Goal: Task Accomplishment & Management: Manage account settings

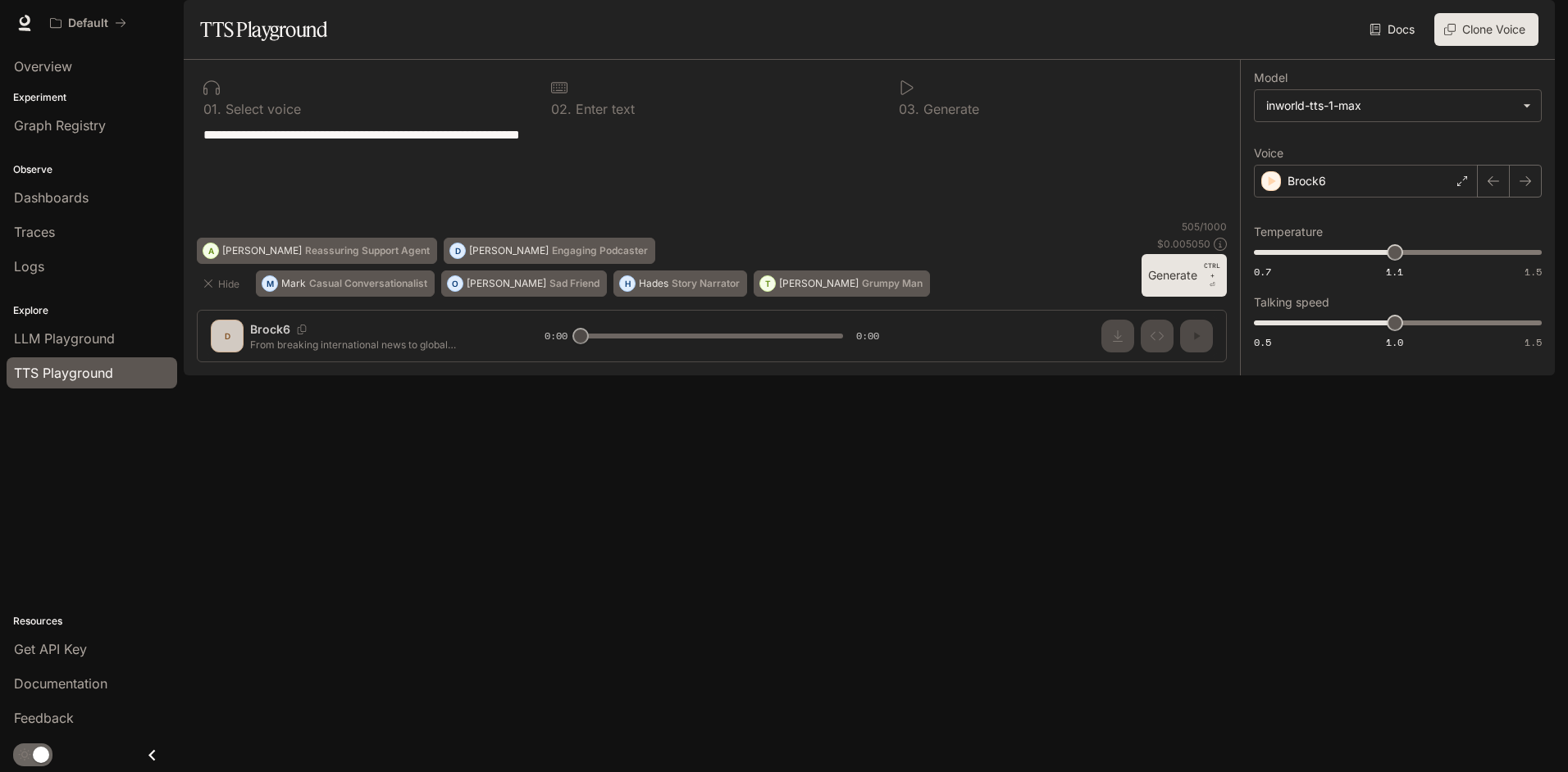
click at [1537, 22] on img "button" at bounding box center [1531, 23] width 23 height 23
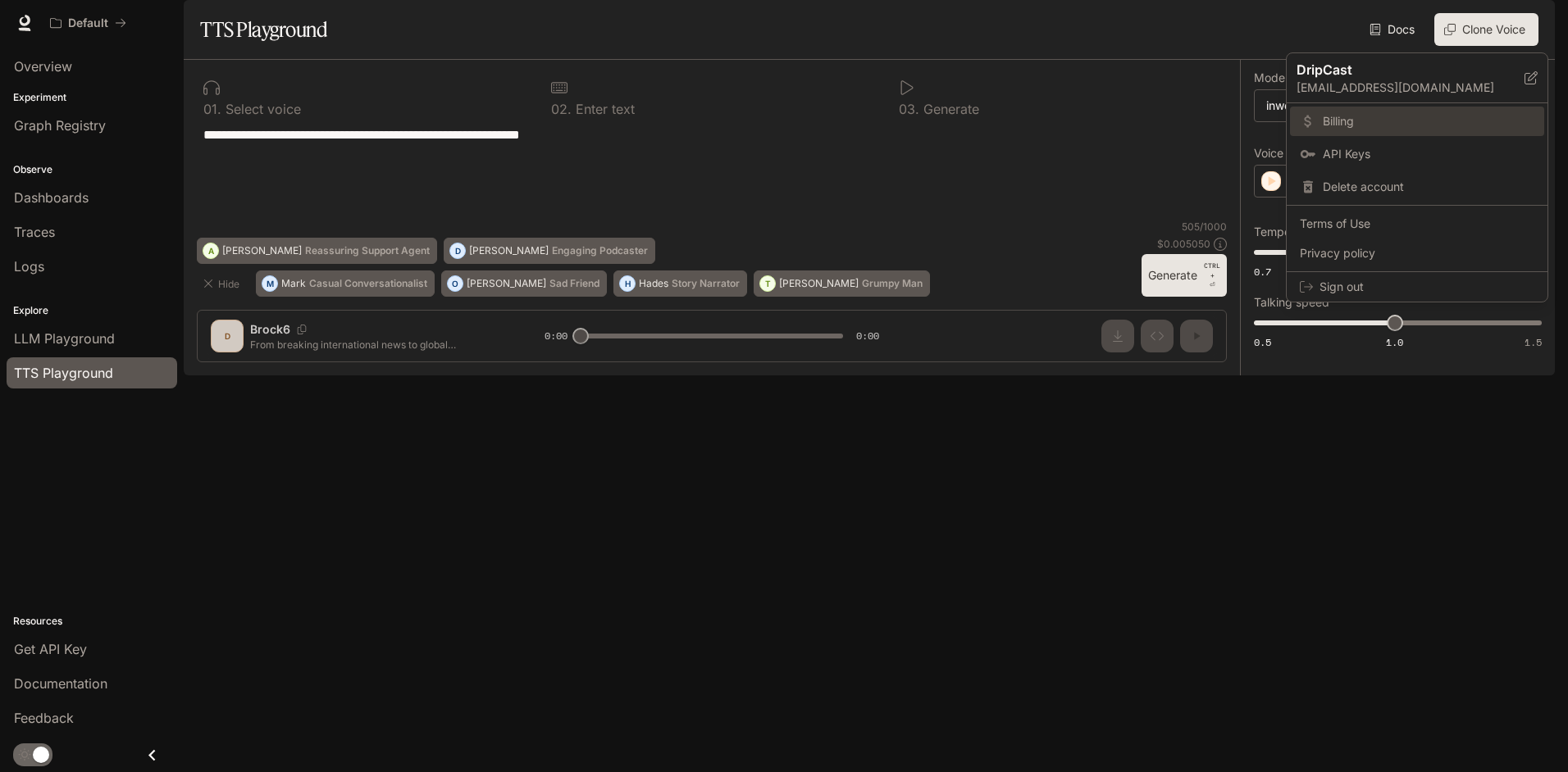
click at [1347, 128] on span "Billing" at bounding box center [1428, 121] width 211 height 16
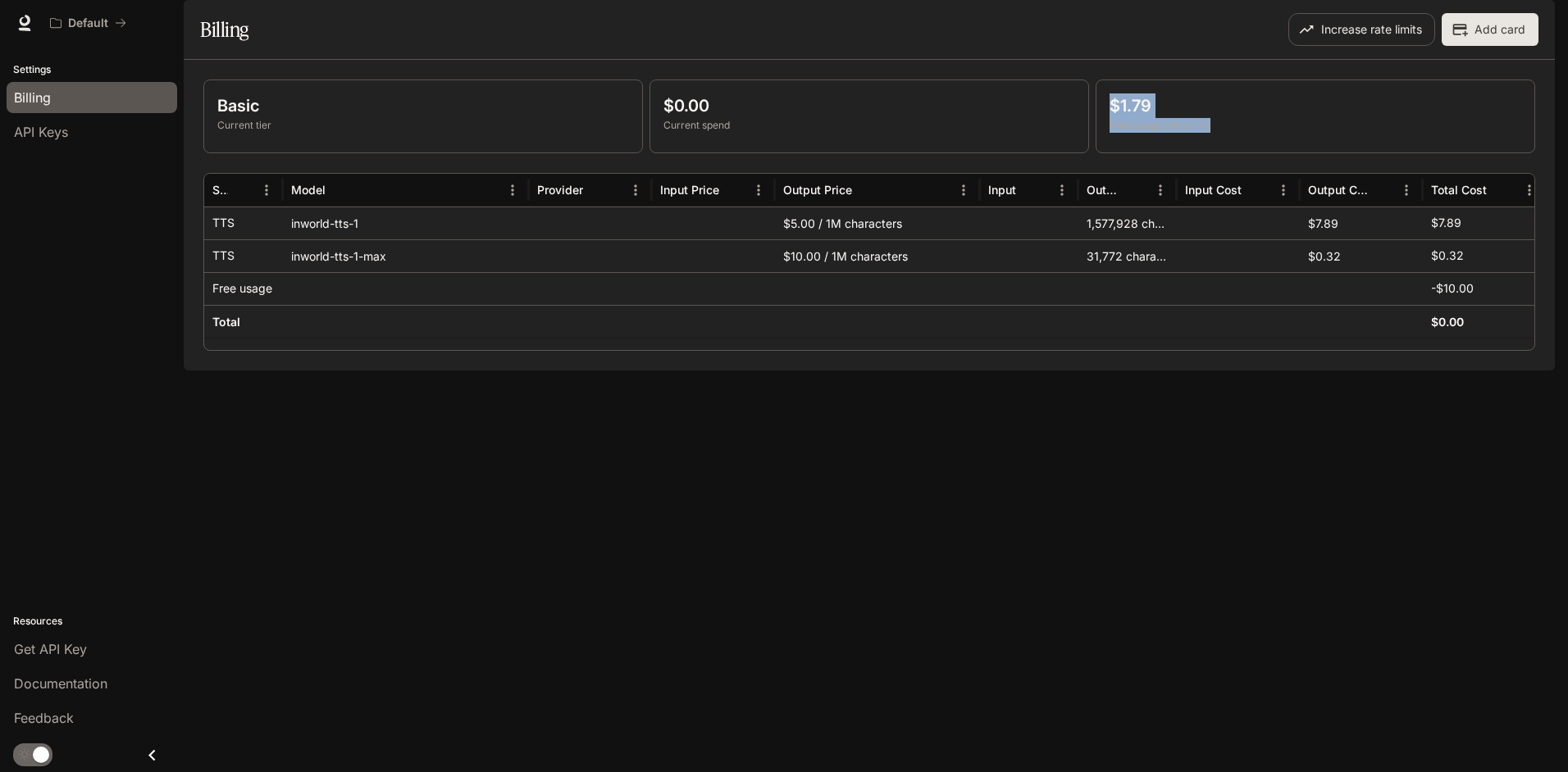
drag, startPoint x: 1250, startPoint y: 176, endPoint x: 1112, endPoint y: 140, distance: 142.6
click at [1112, 133] on div "$1.79 Free usage remaining" at bounding box center [1315, 113] width 412 height 40
drag, startPoint x: 1112, startPoint y: 140, endPoint x: 1275, endPoint y: 159, distance: 164.1
click at [1275, 118] on p "$1.79" at bounding box center [1315, 106] width 412 height 25
click at [53, 103] on div "Billing" at bounding box center [92, 97] width 156 height 20
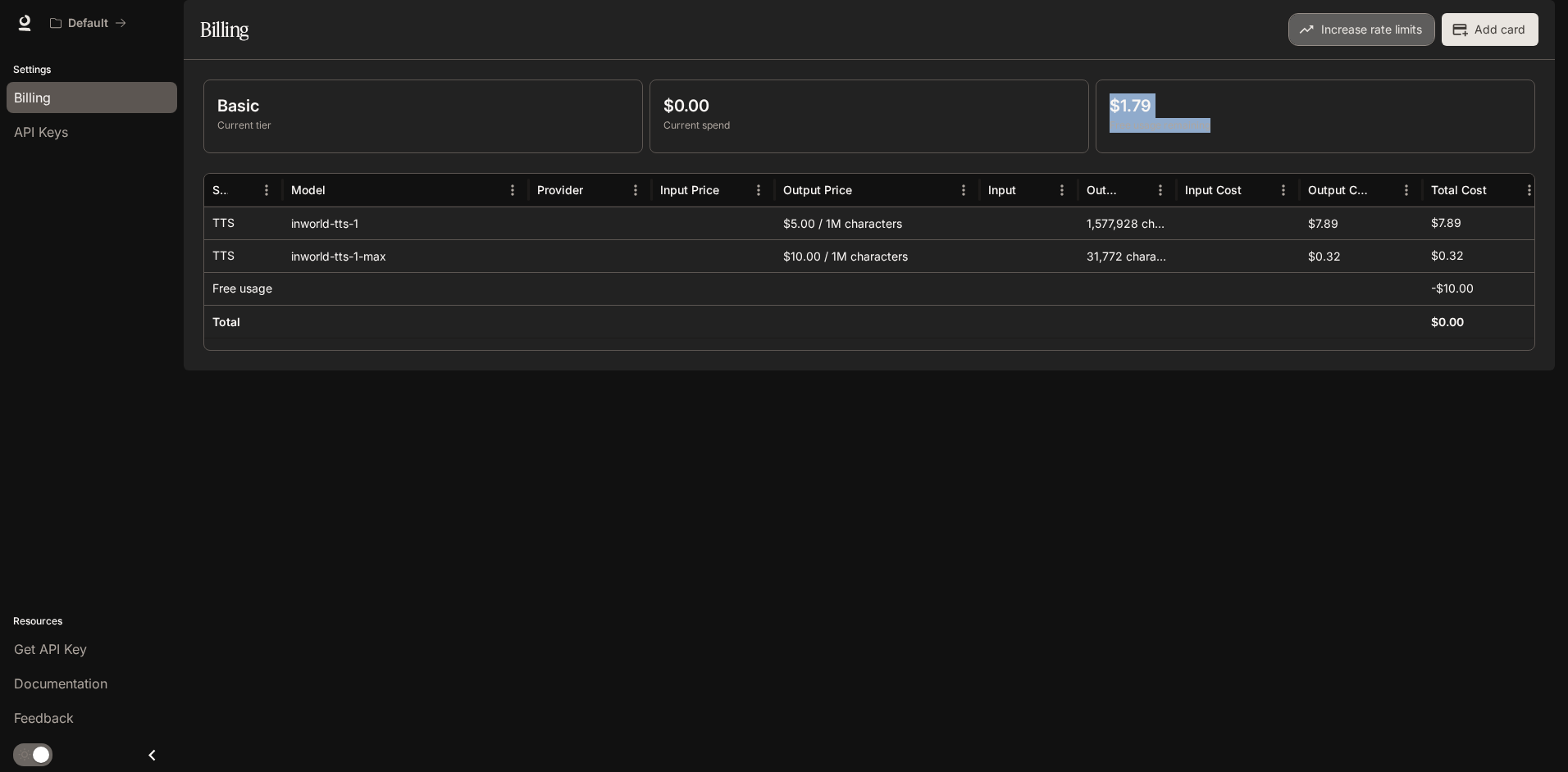
click at [1347, 46] on button "Increase rate limits" at bounding box center [1361, 29] width 146 height 33
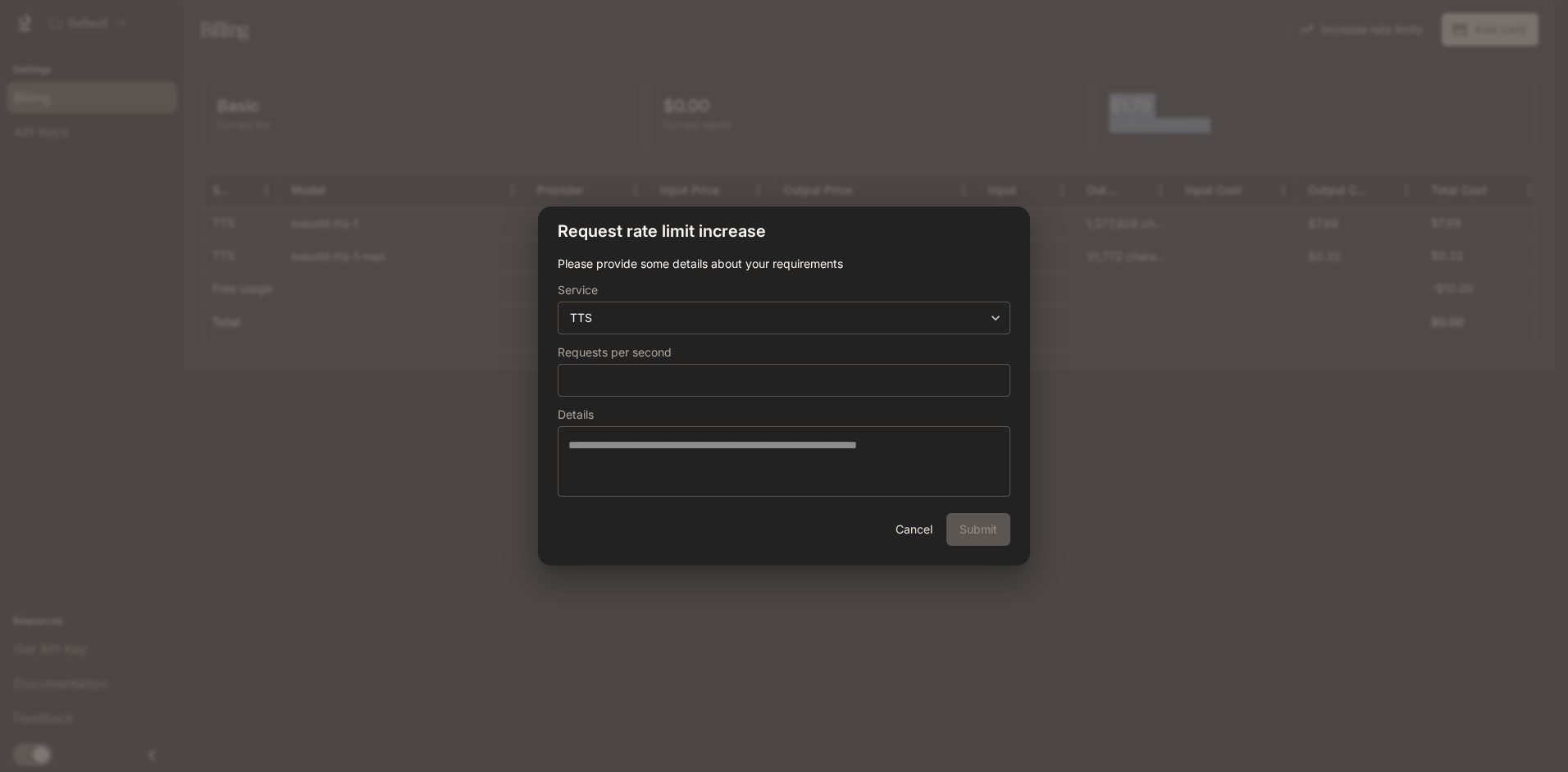
click at [908, 532] on button "Cancel" at bounding box center [914, 529] width 53 height 33
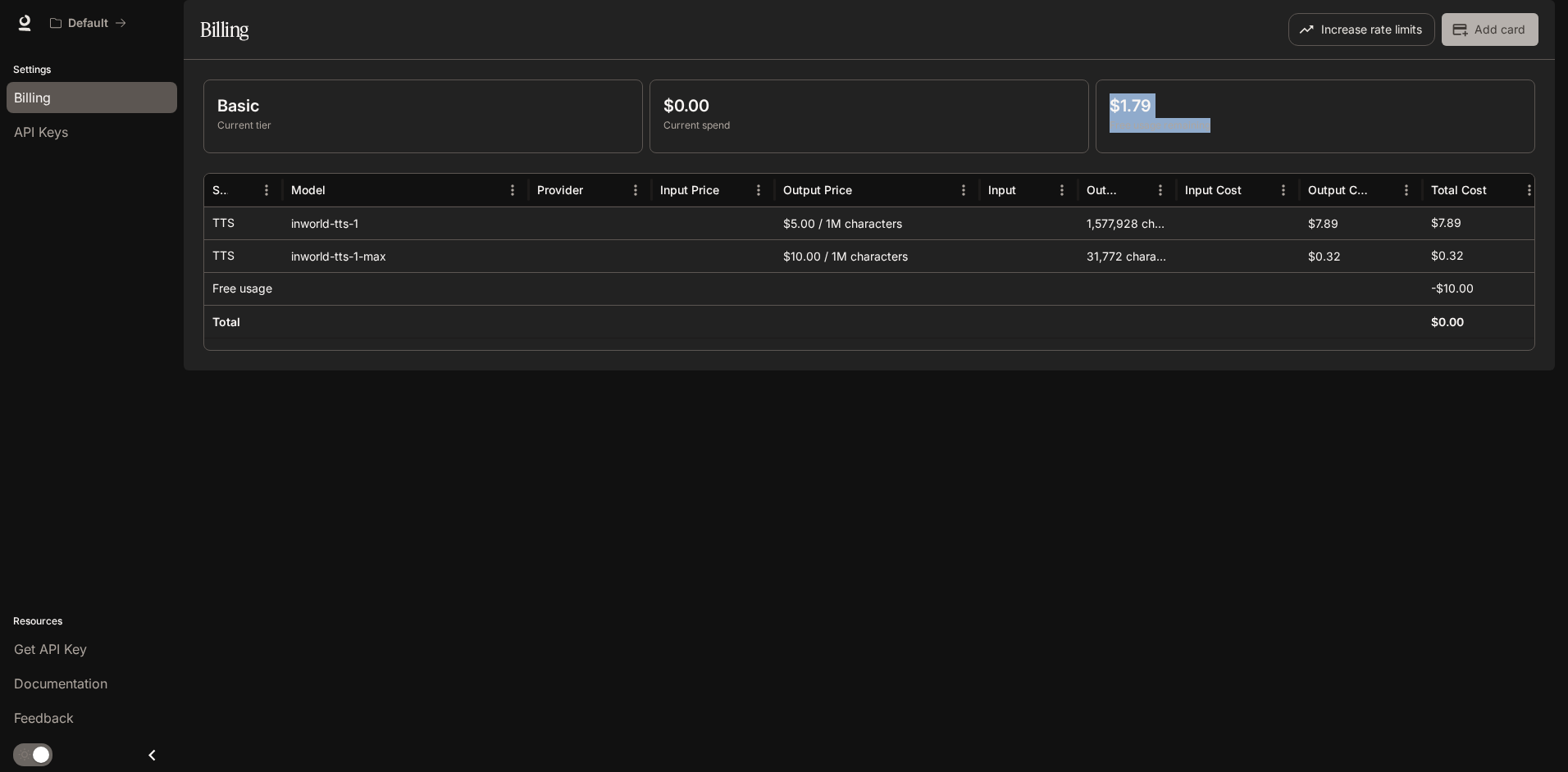
click at [1510, 46] on button "Add card" at bounding box center [1490, 29] width 96 height 33
click at [92, 22] on p "Default" at bounding box center [88, 23] width 41 height 14
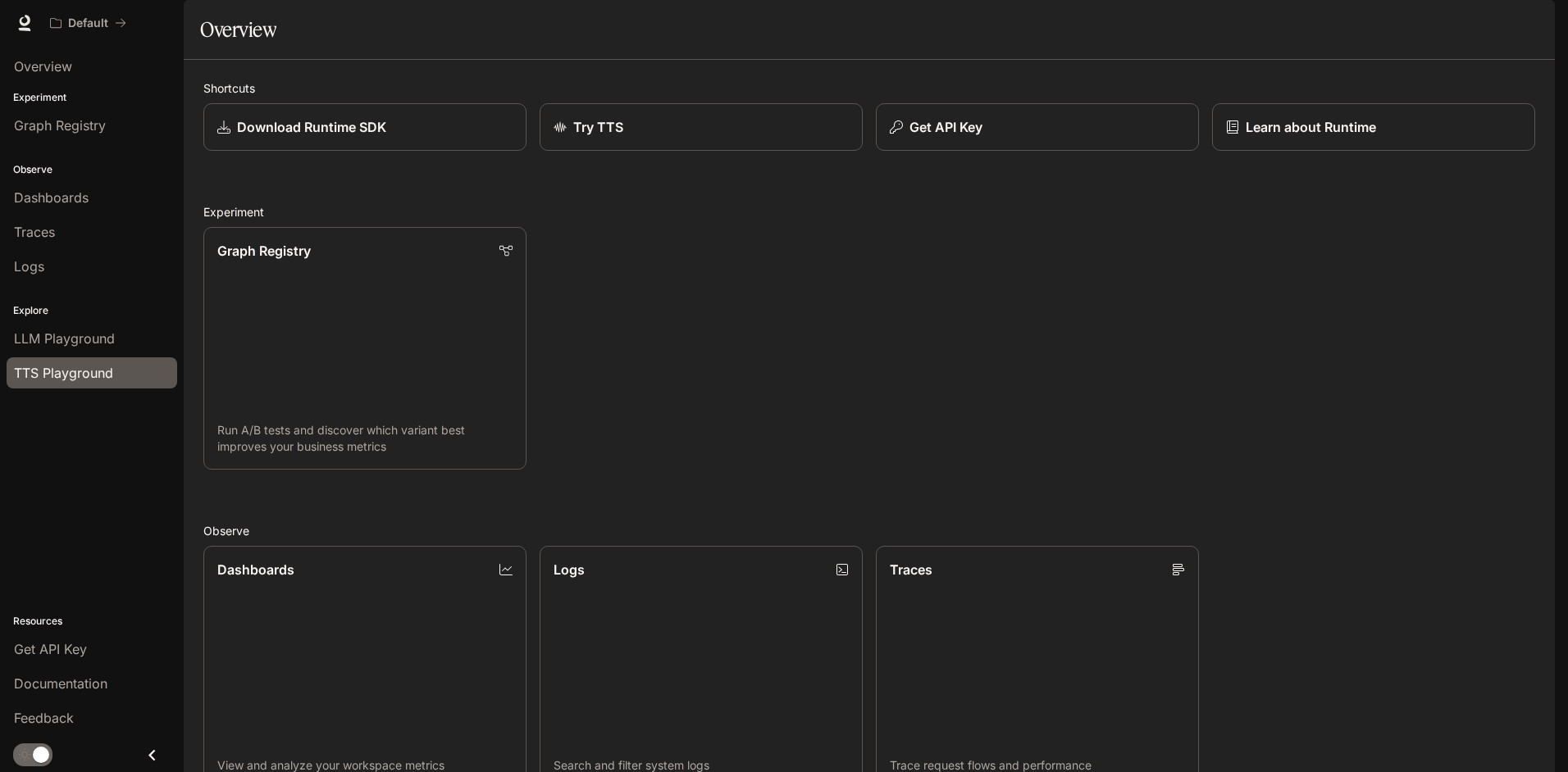
click at [65, 371] on span "TTS Playground" at bounding box center [63, 373] width 99 height 20
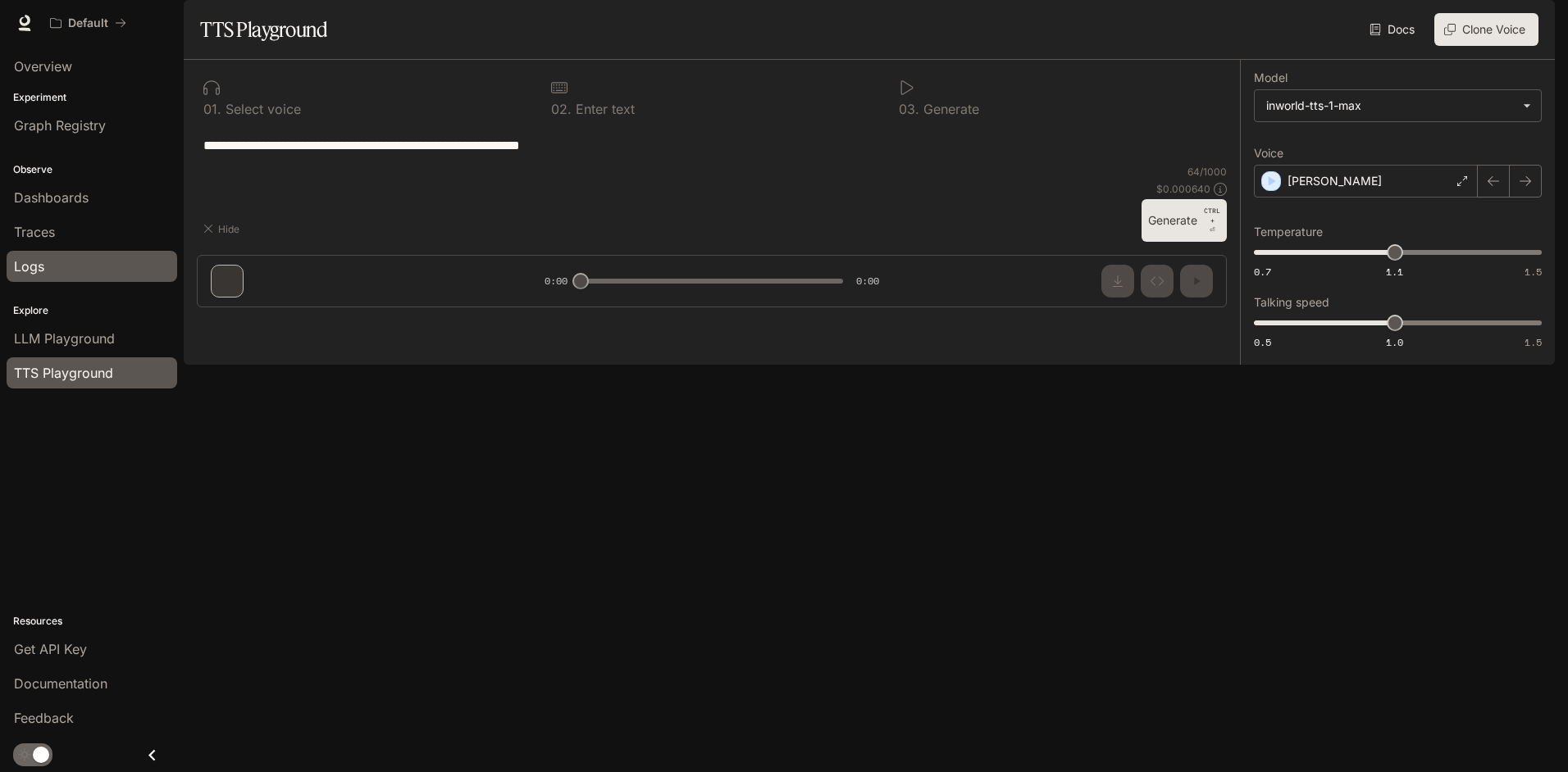
type textarea "**********"
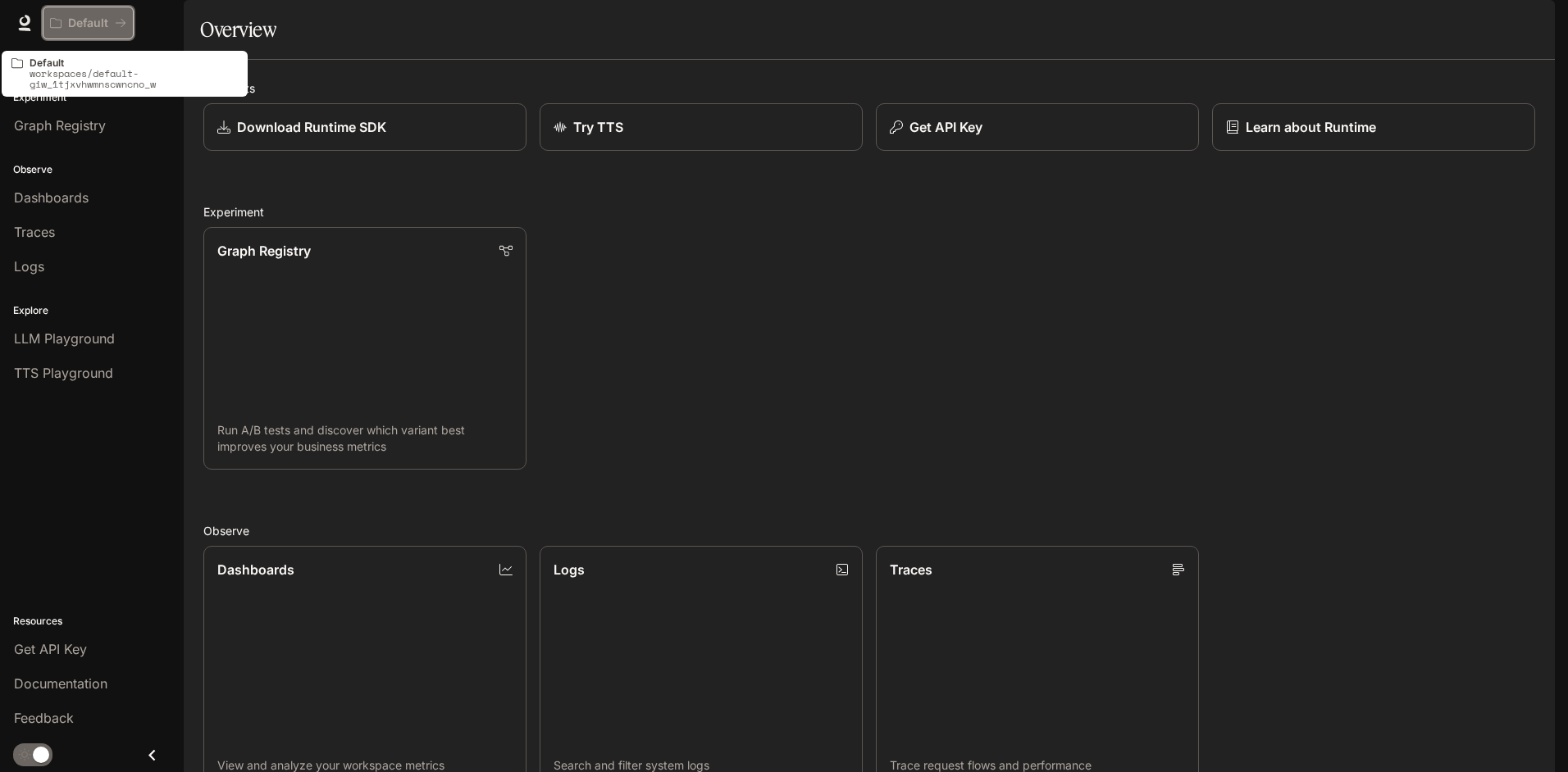
click at [106, 25] on p "Default" at bounding box center [88, 23] width 41 height 14
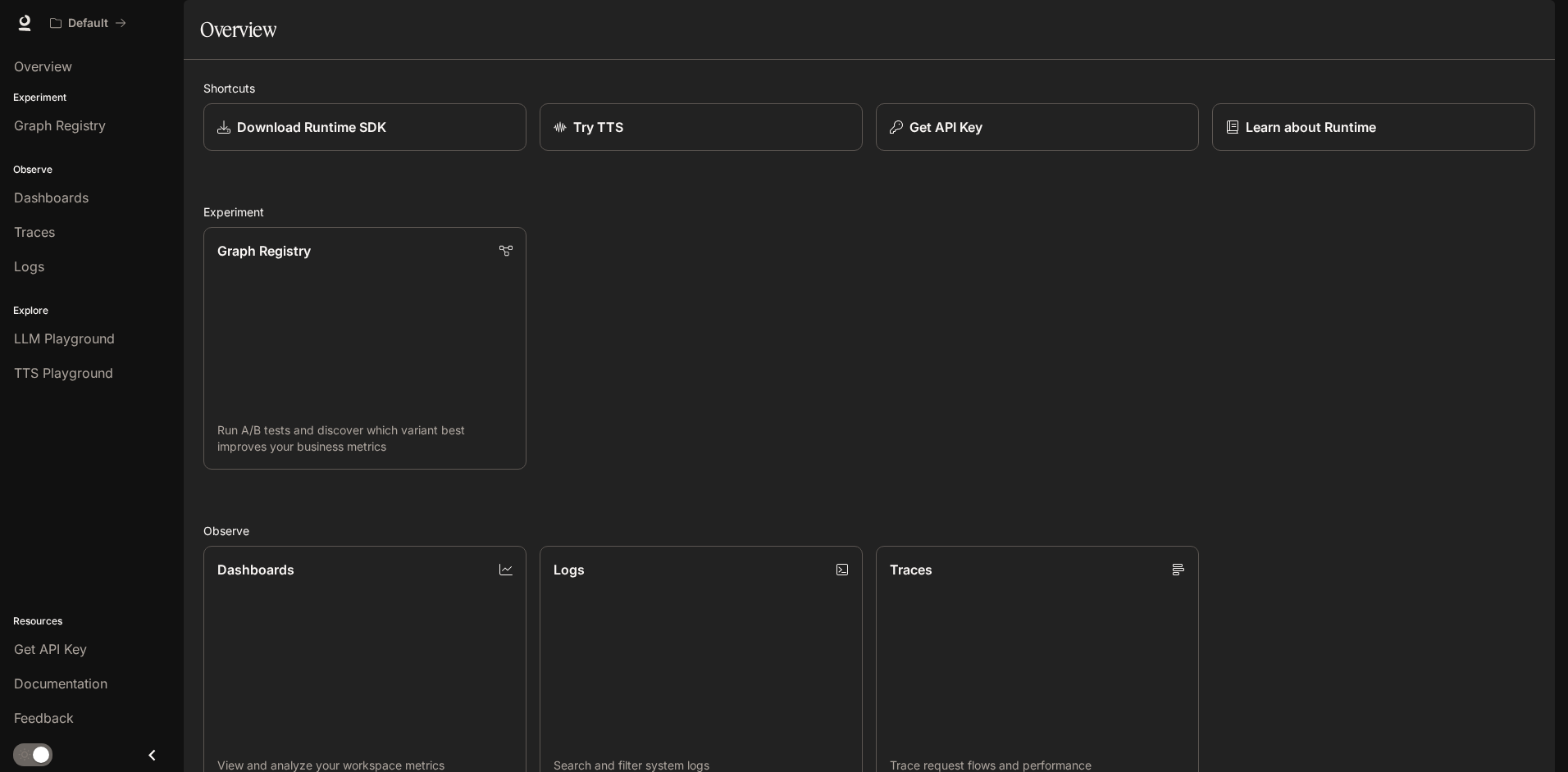
click at [1460, 22] on span "Documentation" at bounding box center [1456, 24] width 81 height 21
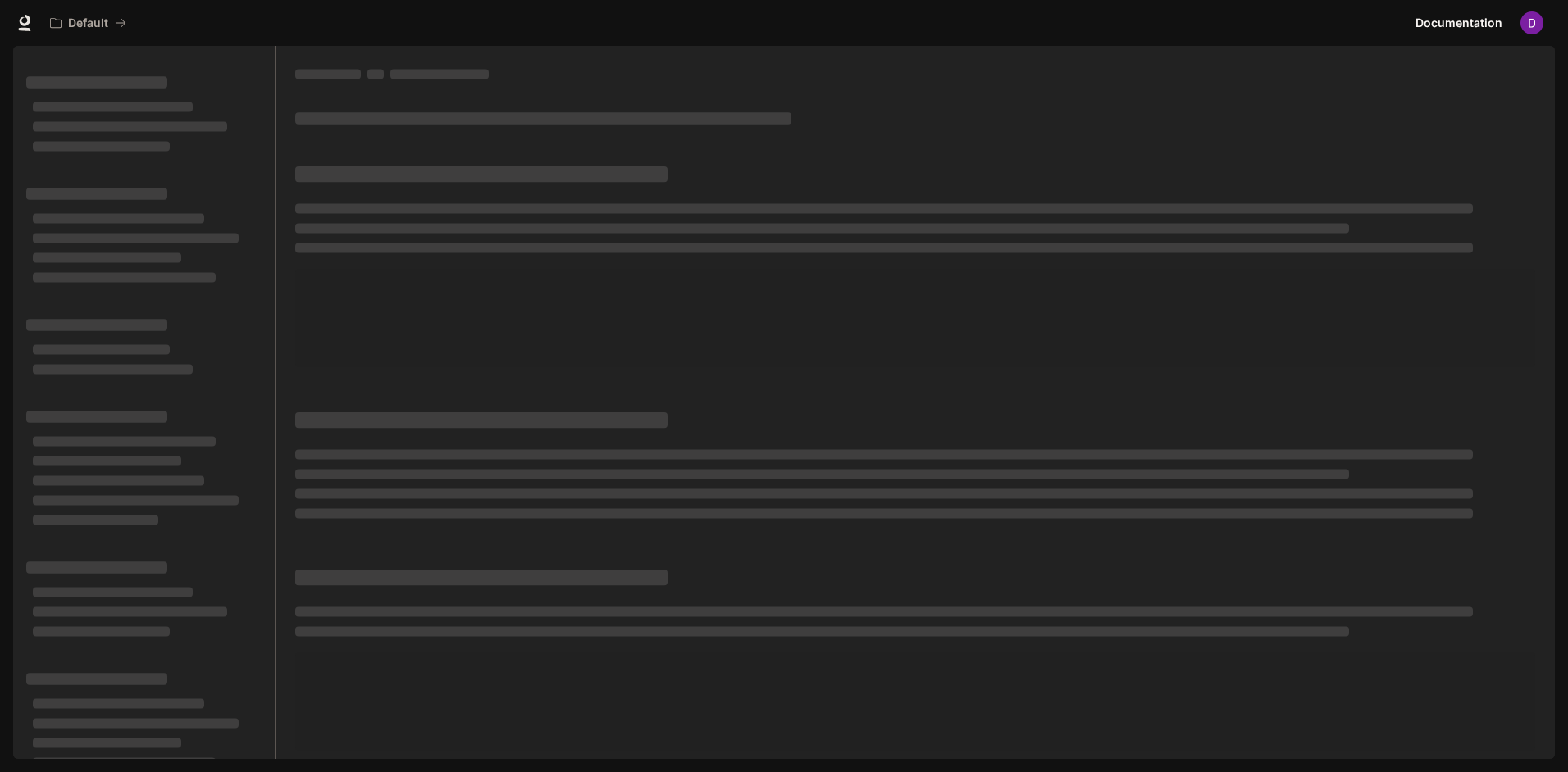
click at [1460, 22] on span "Documentation" at bounding box center [1458, 24] width 87 height 21
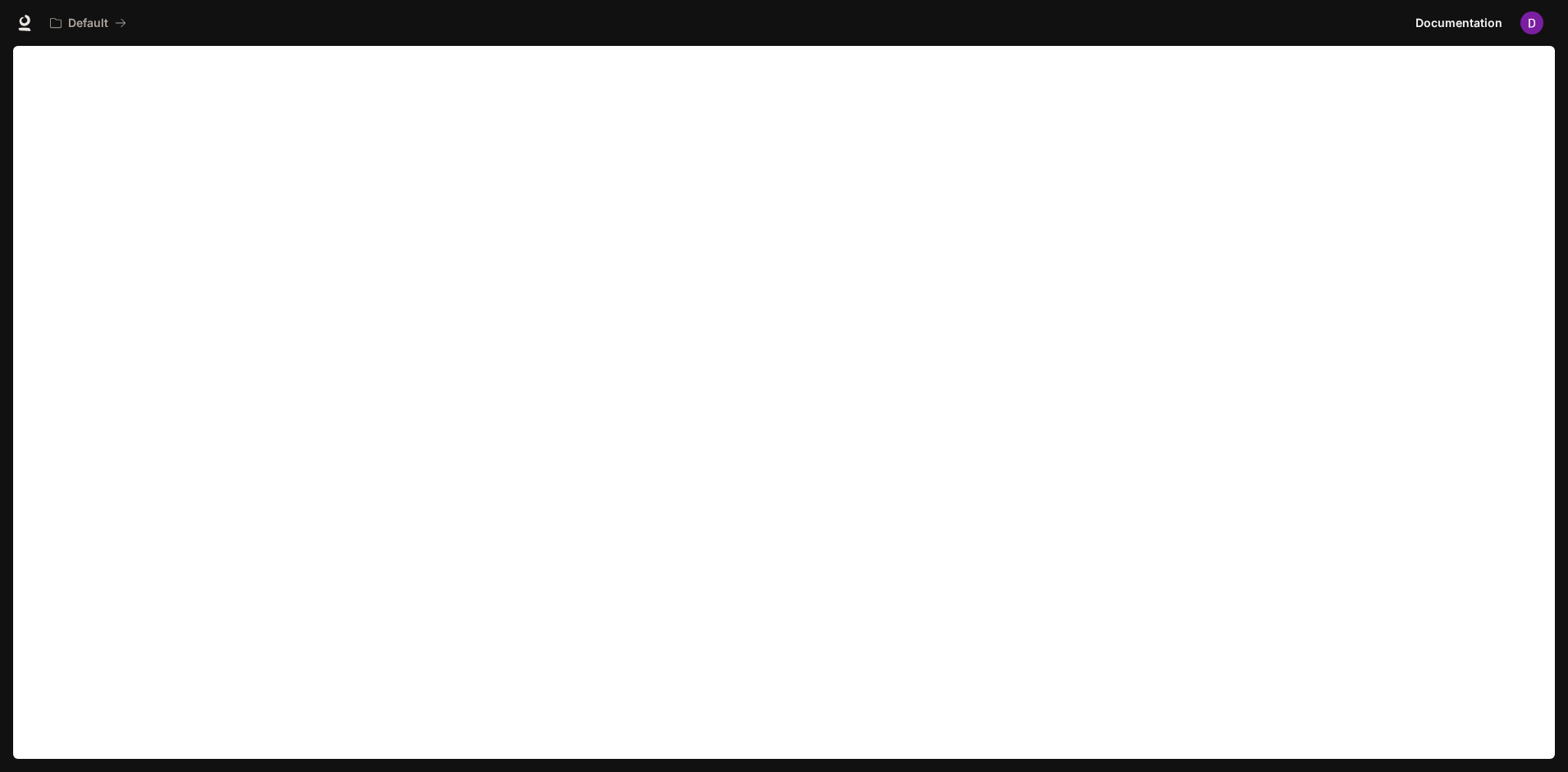
click at [1524, 22] on img "button" at bounding box center [1531, 23] width 23 height 23
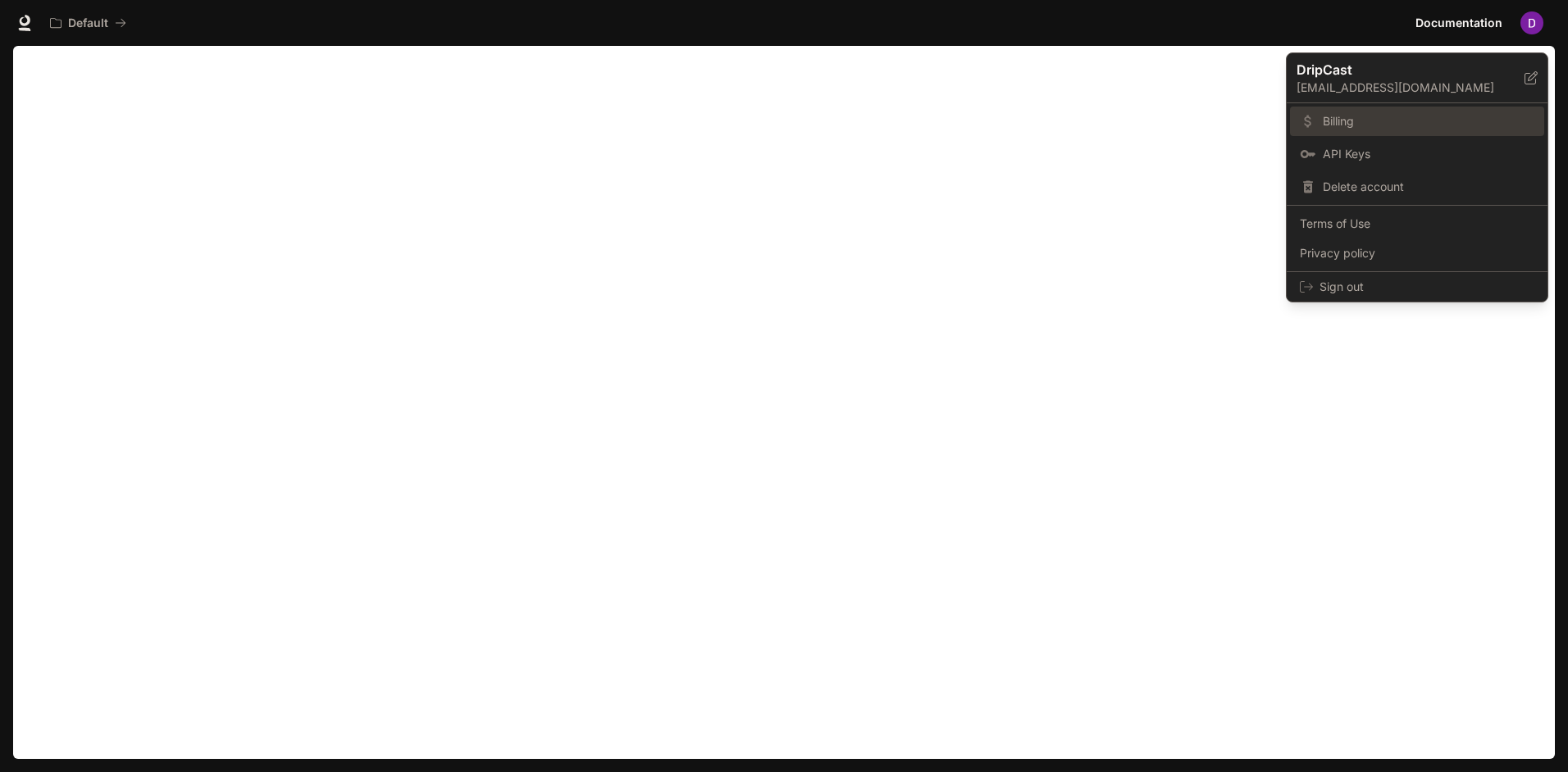
click at [1338, 119] on span "Billing" at bounding box center [1428, 121] width 211 height 16
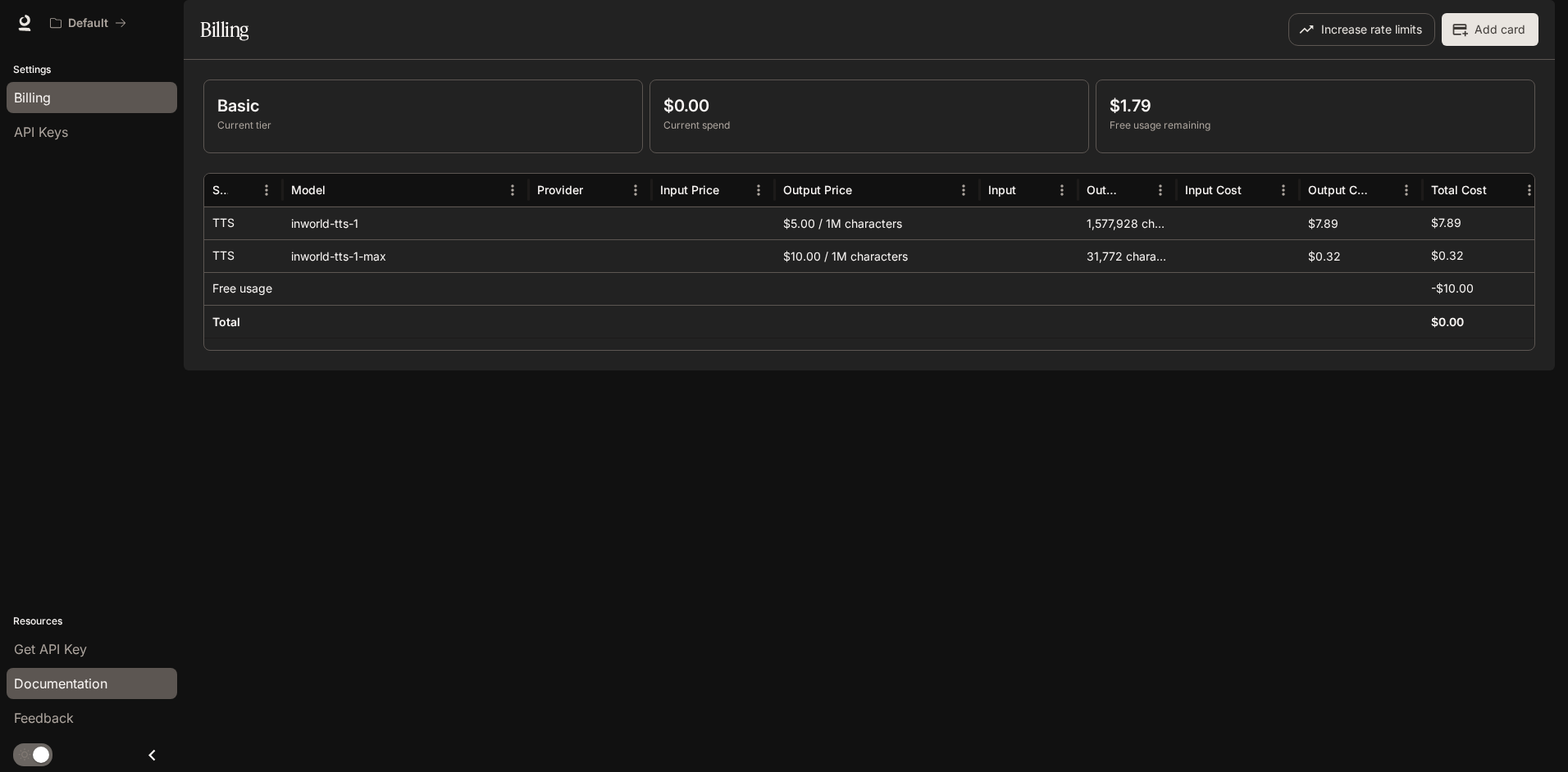
click at [83, 690] on span "Documentation" at bounding box center [60, 683] width 93 height 20
click at [17, 24] on icon at bounding box center [24, 23] width 16 height 16
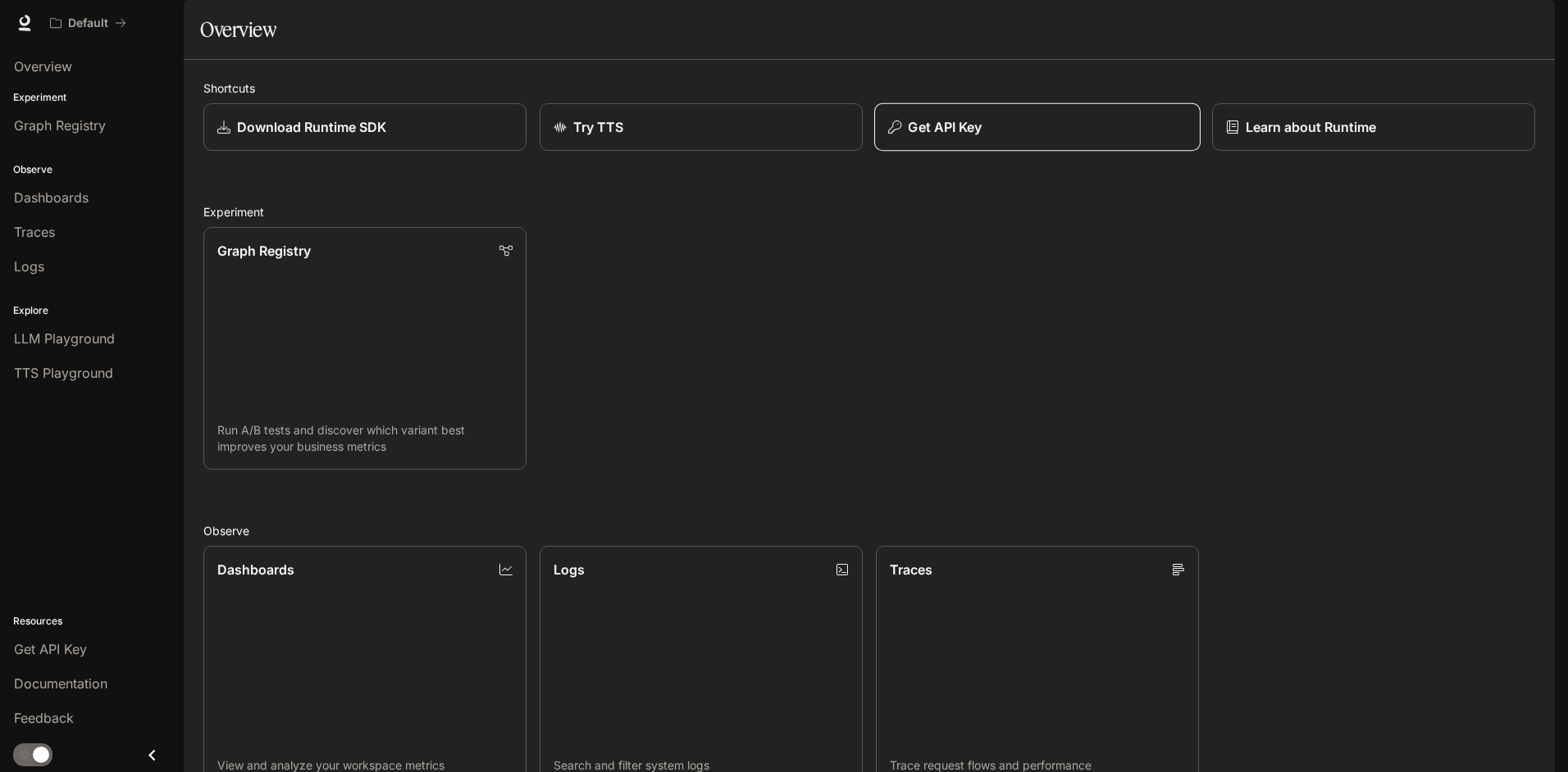
click at [1041, 152] on button "Get API Key" at bounding box center [1037, 126] width 327 height 48
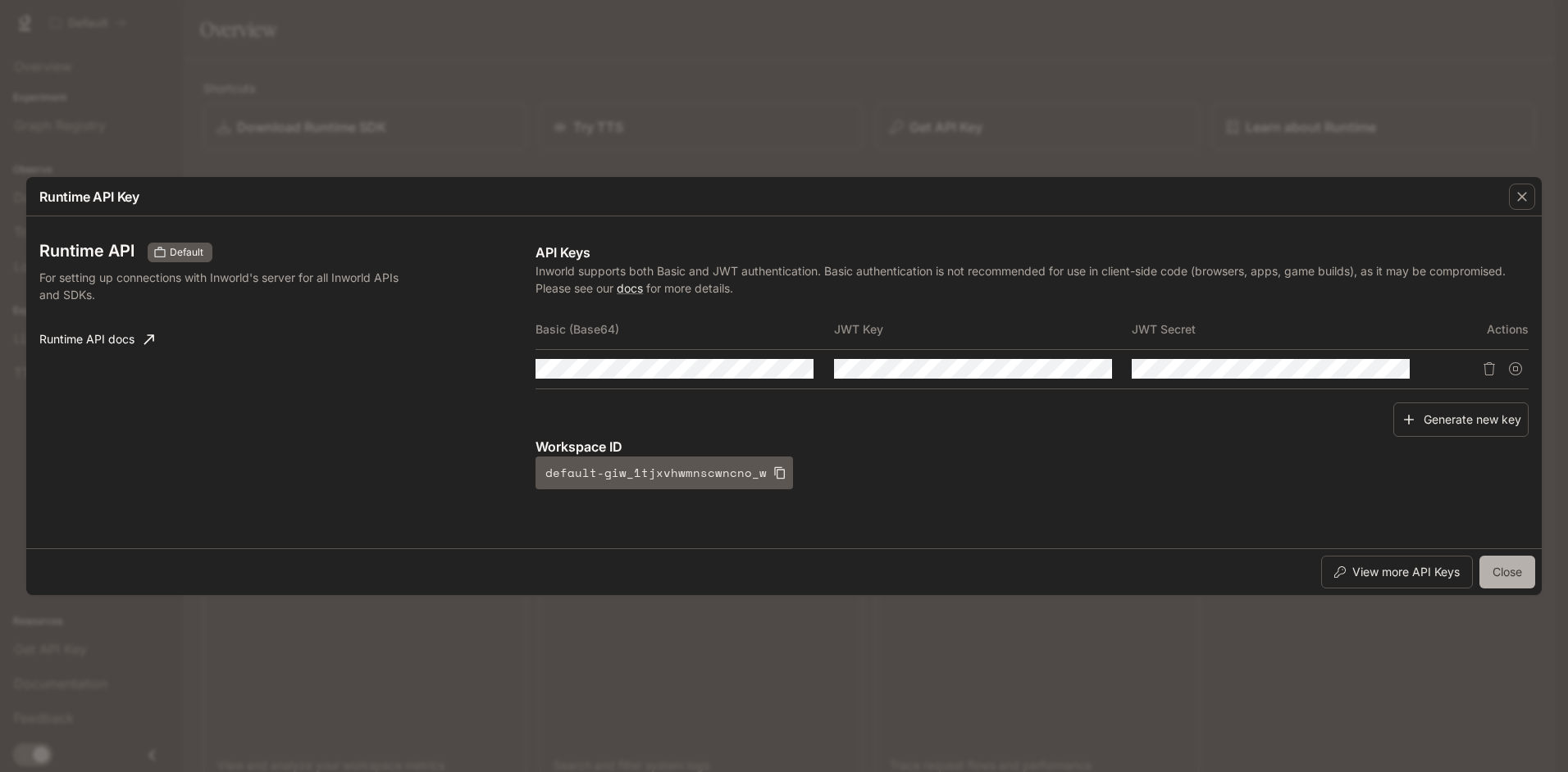
click at [1526, 569] on button "Close" at bounding box center [1507, 572] width 56 height 33
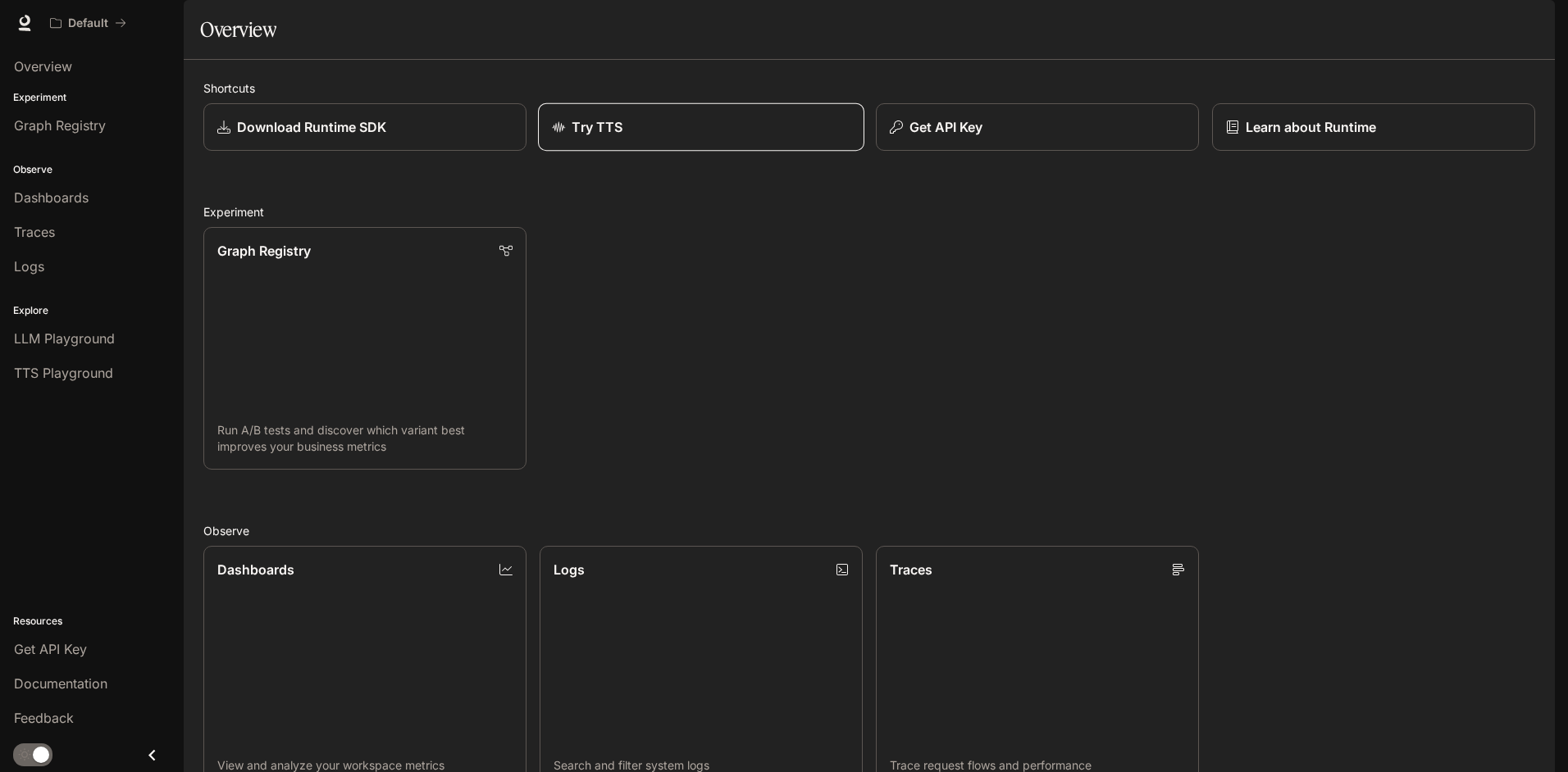
click at [633, 137] on div "Try TTS" at bounding box center [701, 126] width 298 height 20
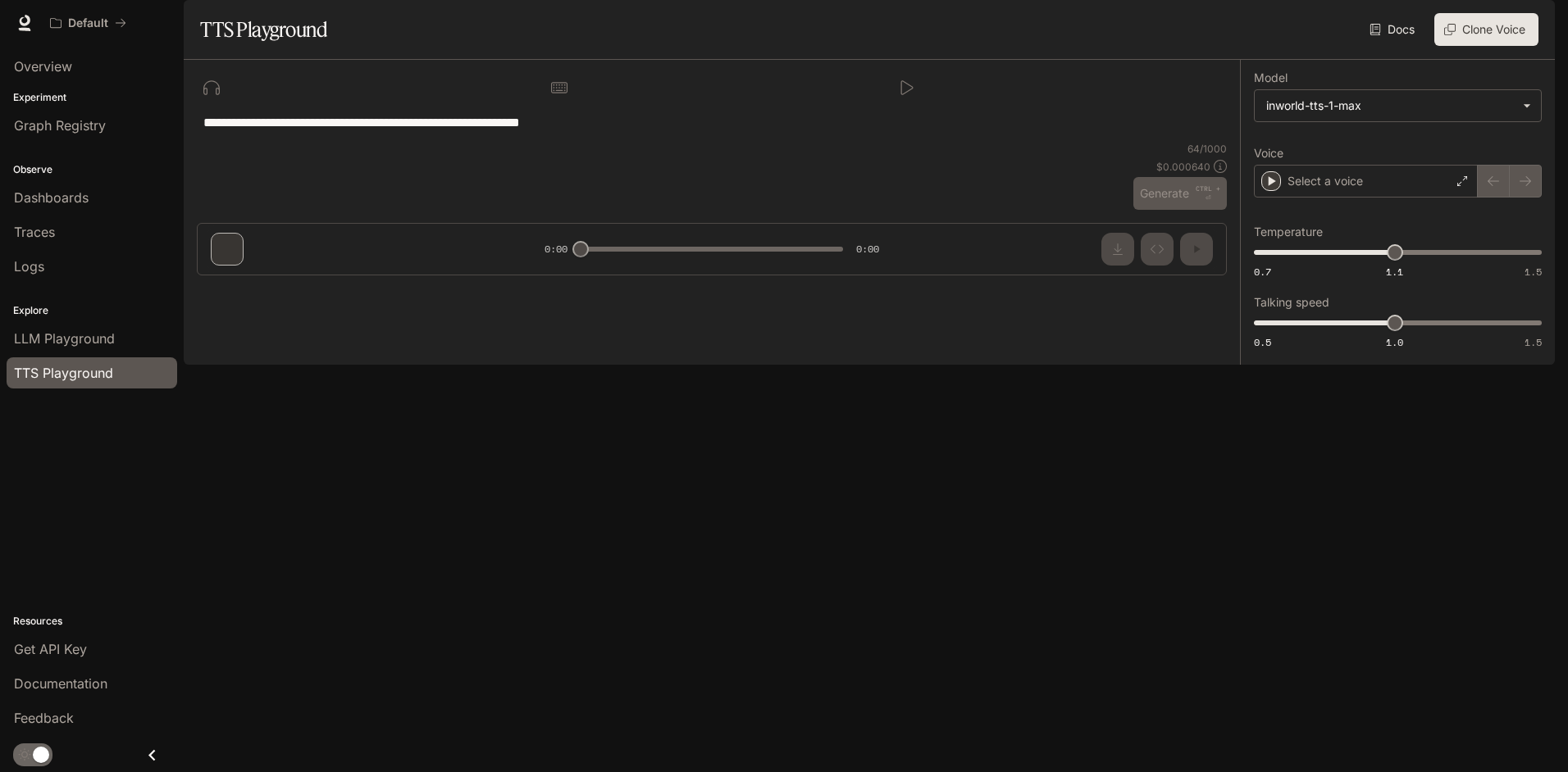
type textarea "**********"
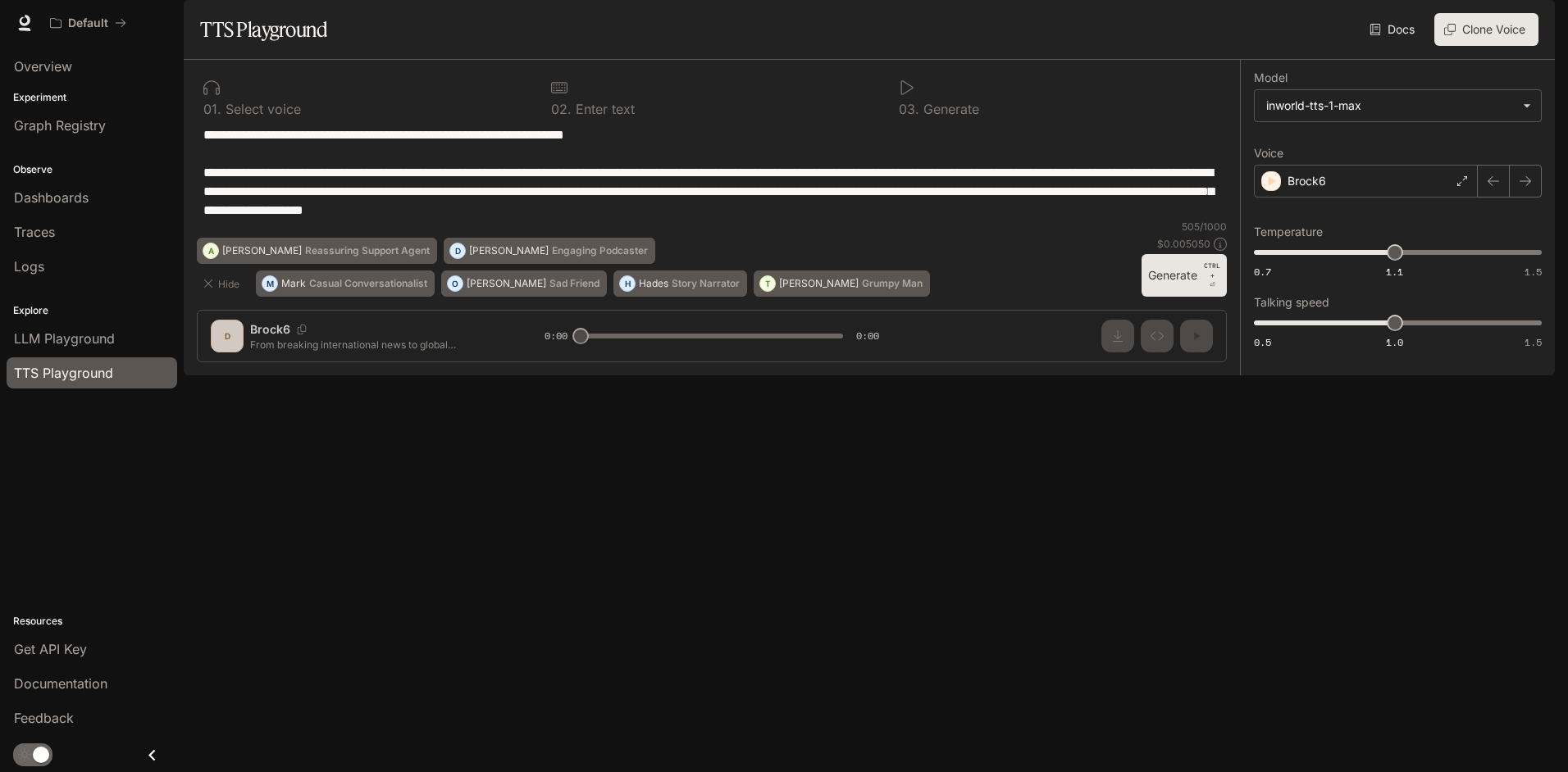
click at [65, 377] on span "TTS Playground" at bounding box center [63, 373] width 99 height 20
click at [1524, 22] on img "button" at bounding box center [1531, 23] width 23 height 23
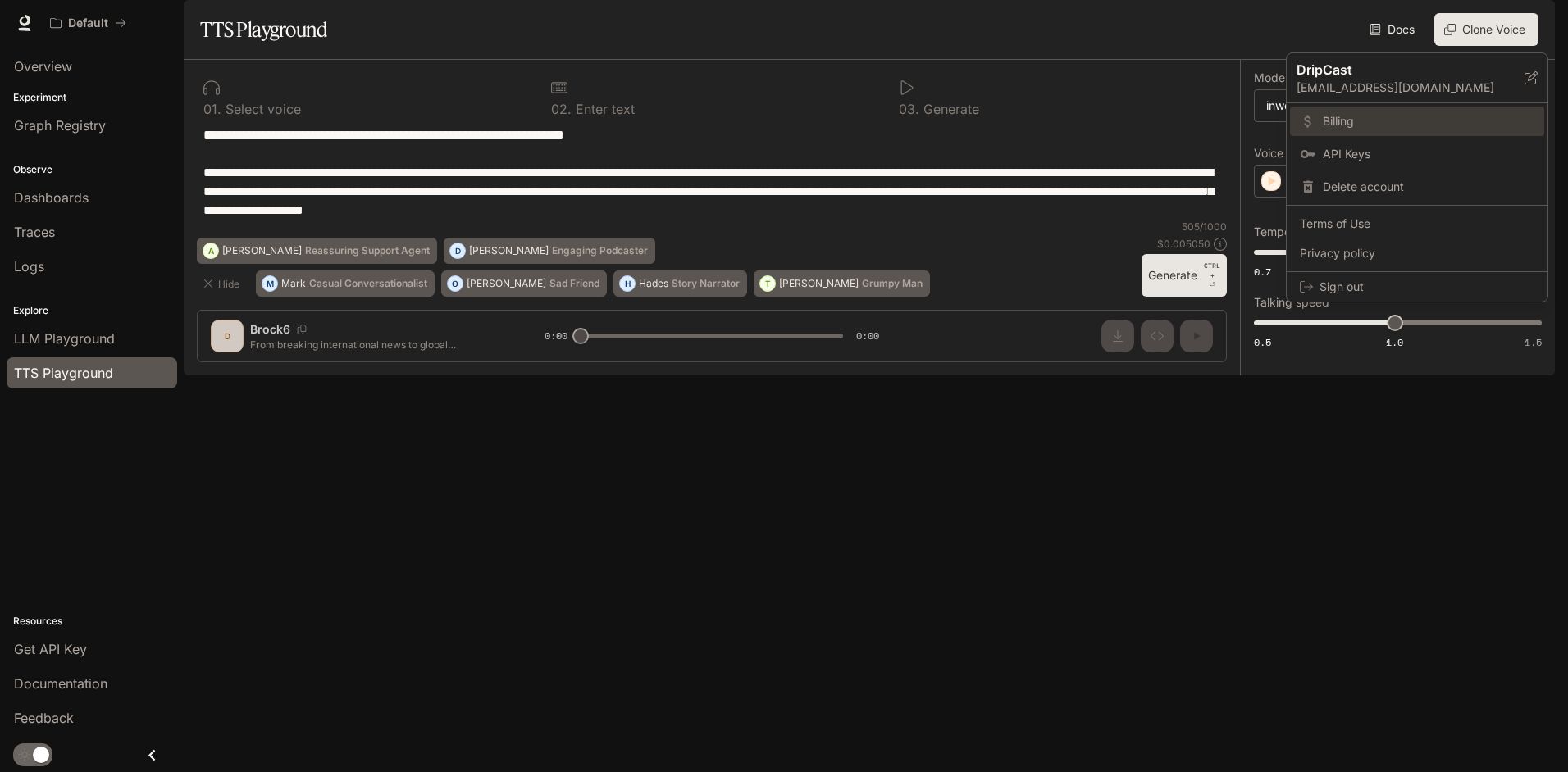
click at [1343, 130] on link "Billing" at bounding box center [1416, 121] width 254 height 29
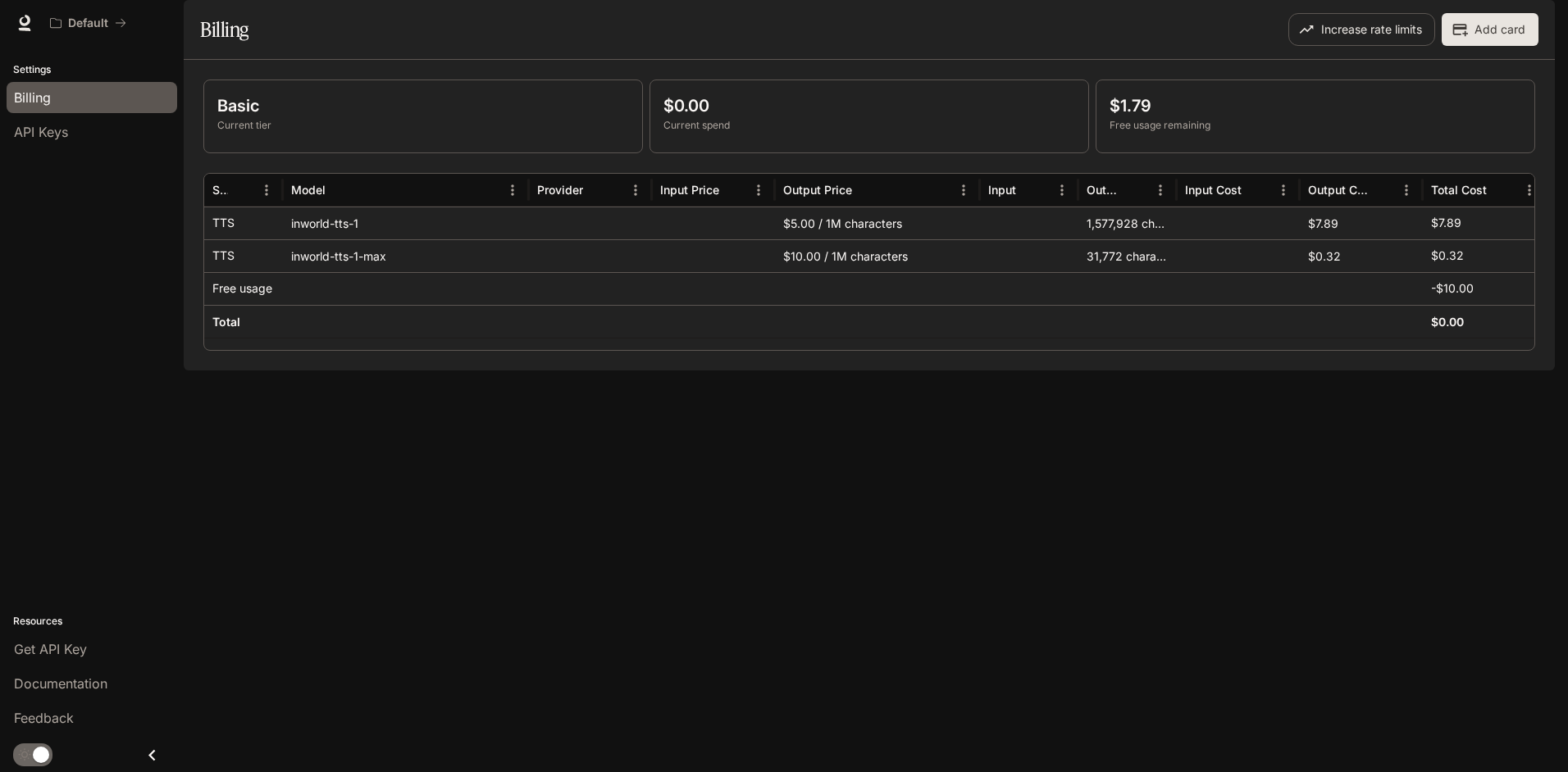
click at [1156, 118] on p "$1.79" at bounding box center [1315, 106] width 412 height 25
drag, startPoint x: 1156, startPoint y: 153, endPoint x: 1145, endPoint y: 153, distance: 11.0
click at [1145, 118] on p "$1.79" at bounding box center [1315, 106] width 412 height 25
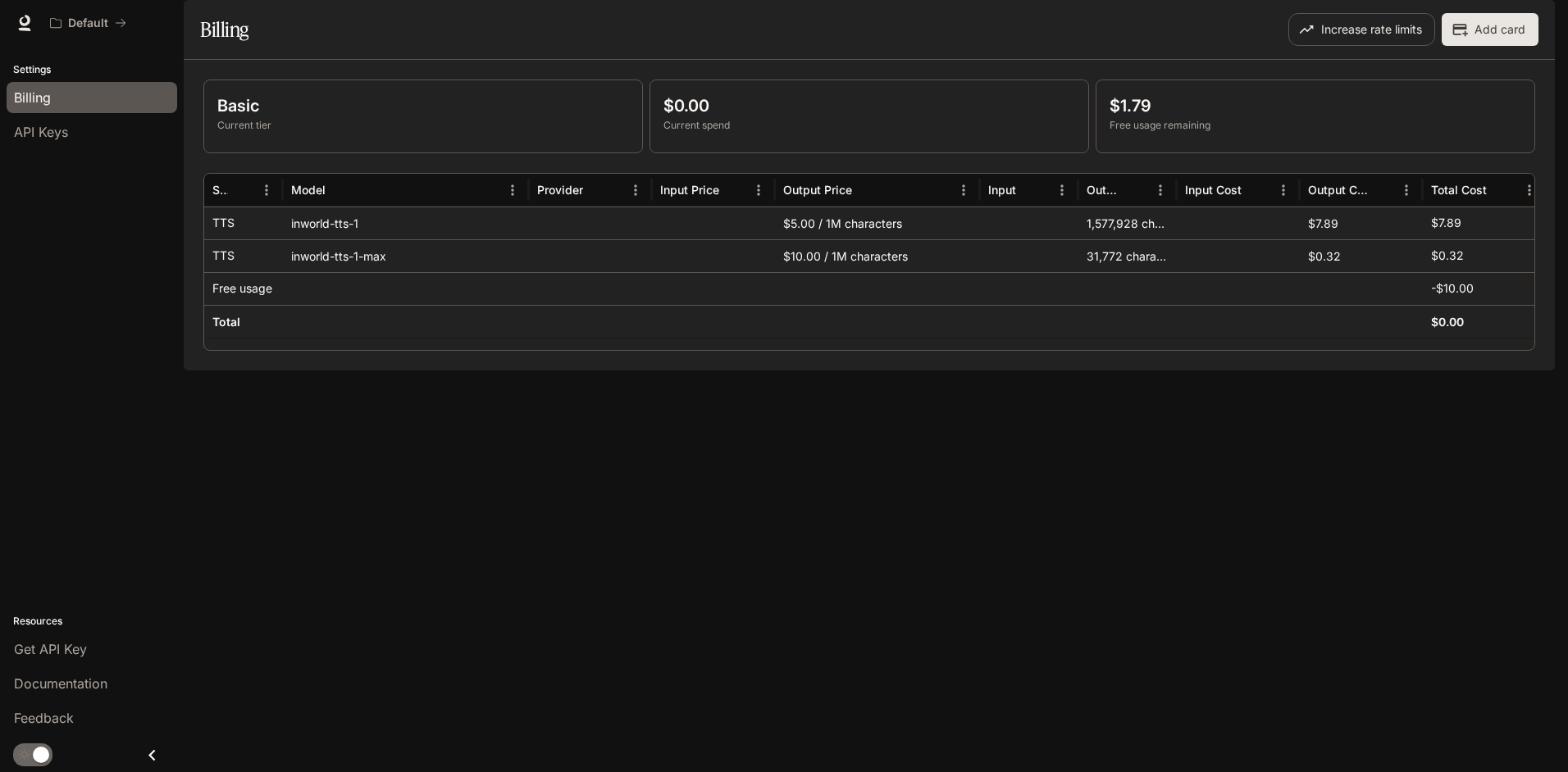
click at [1535, 16] on img "button" at bounding box center [1531, 23] width 23 height 23
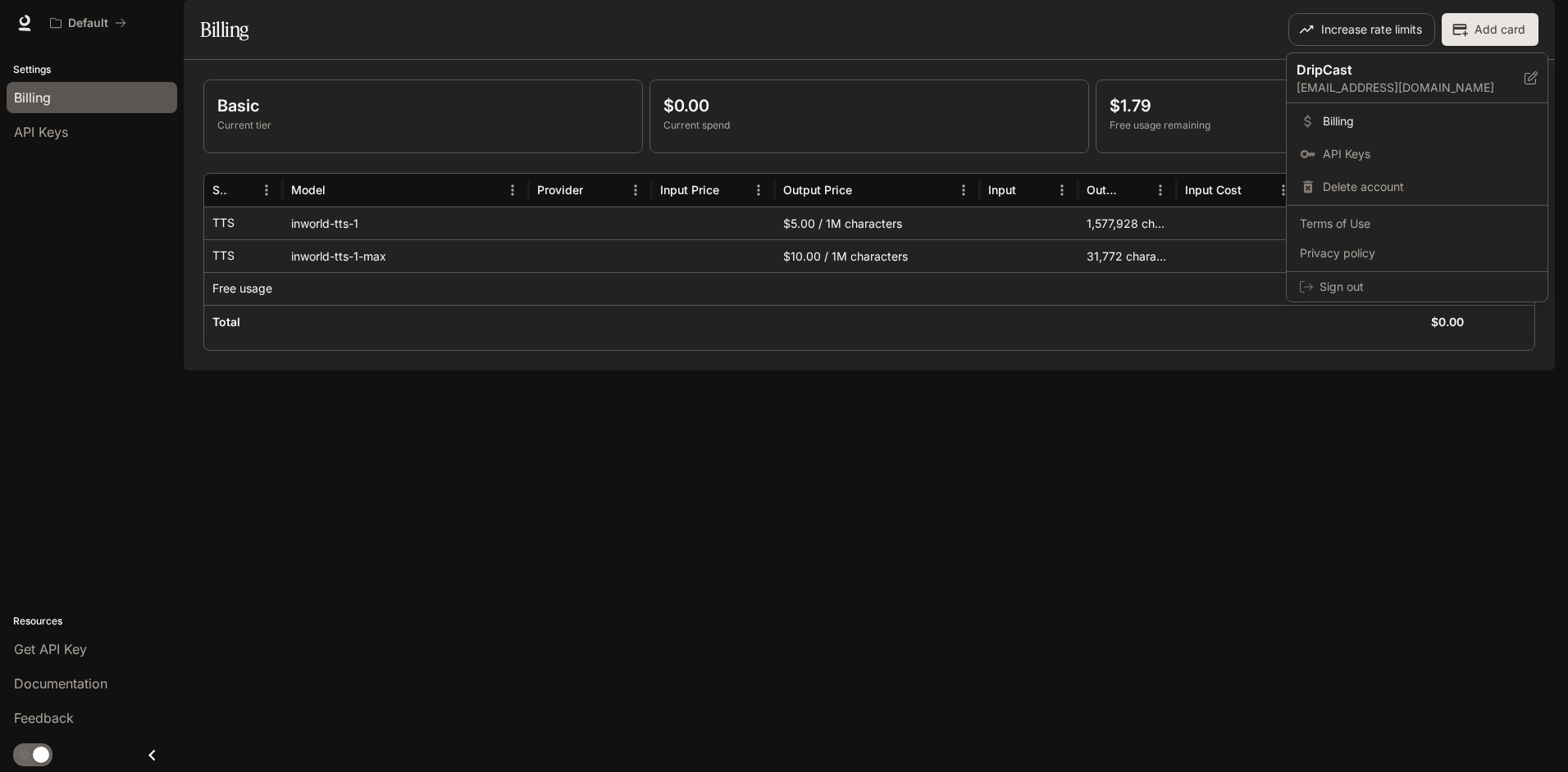
click at [76, 24] on div at bounding box center [784, 386] width 1568 height 772
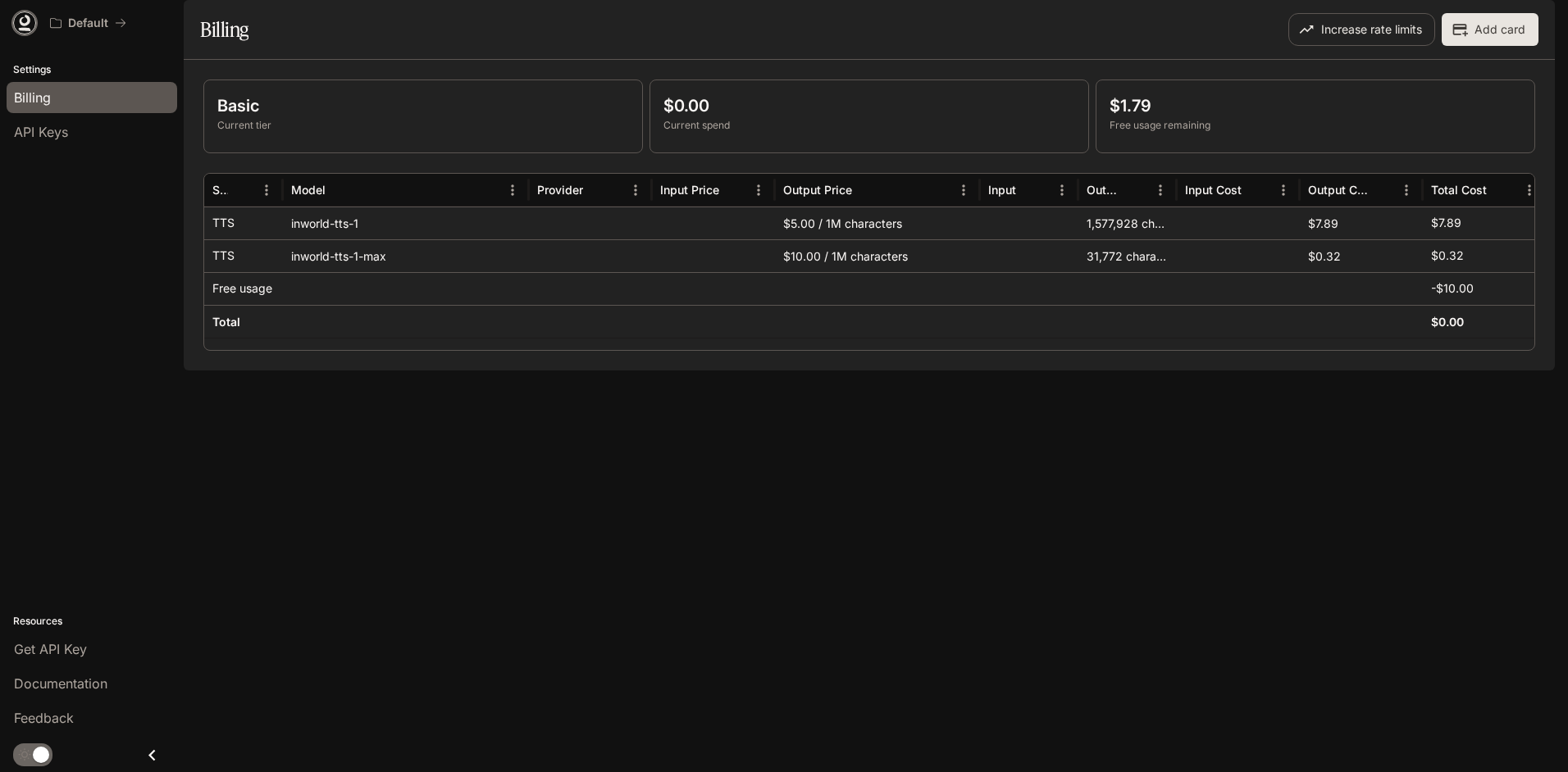
click at [31, 24] on icon at bounding box center [24, 23] width 16 height 16
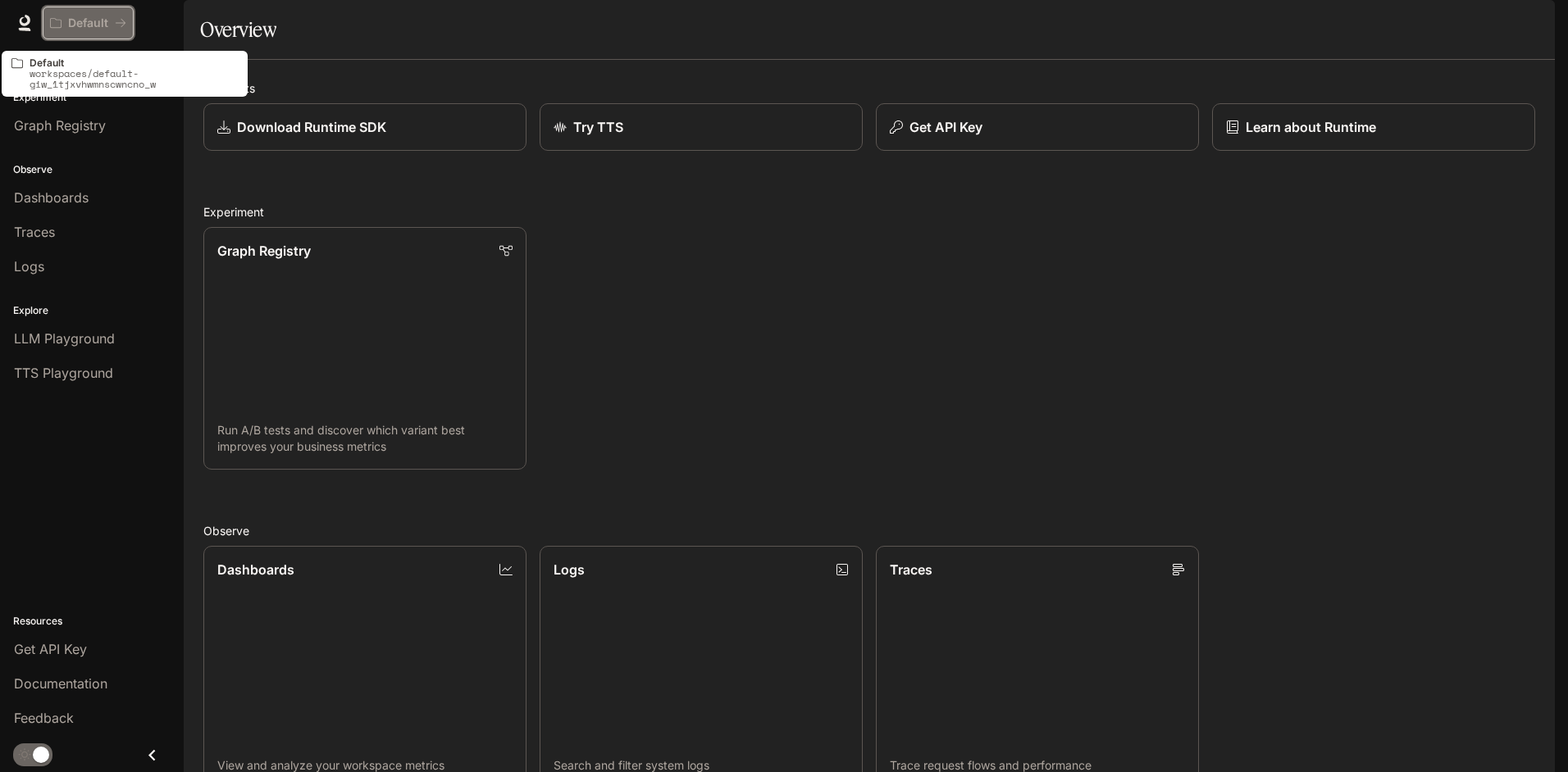
click at [74, 18] on p "Default" at bounding box center [88, 23] width 41 height 14
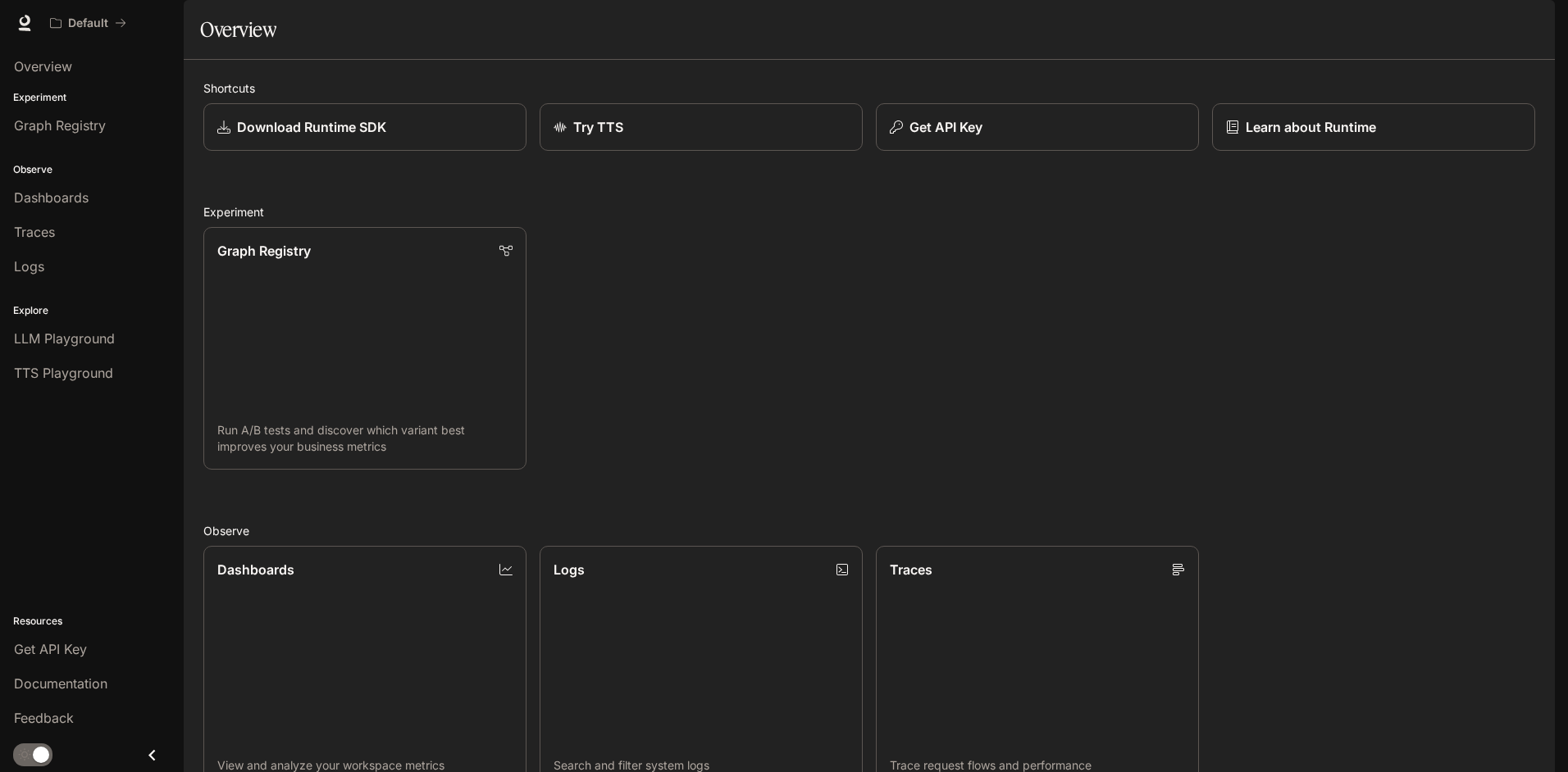
scroll to position [408, 0]
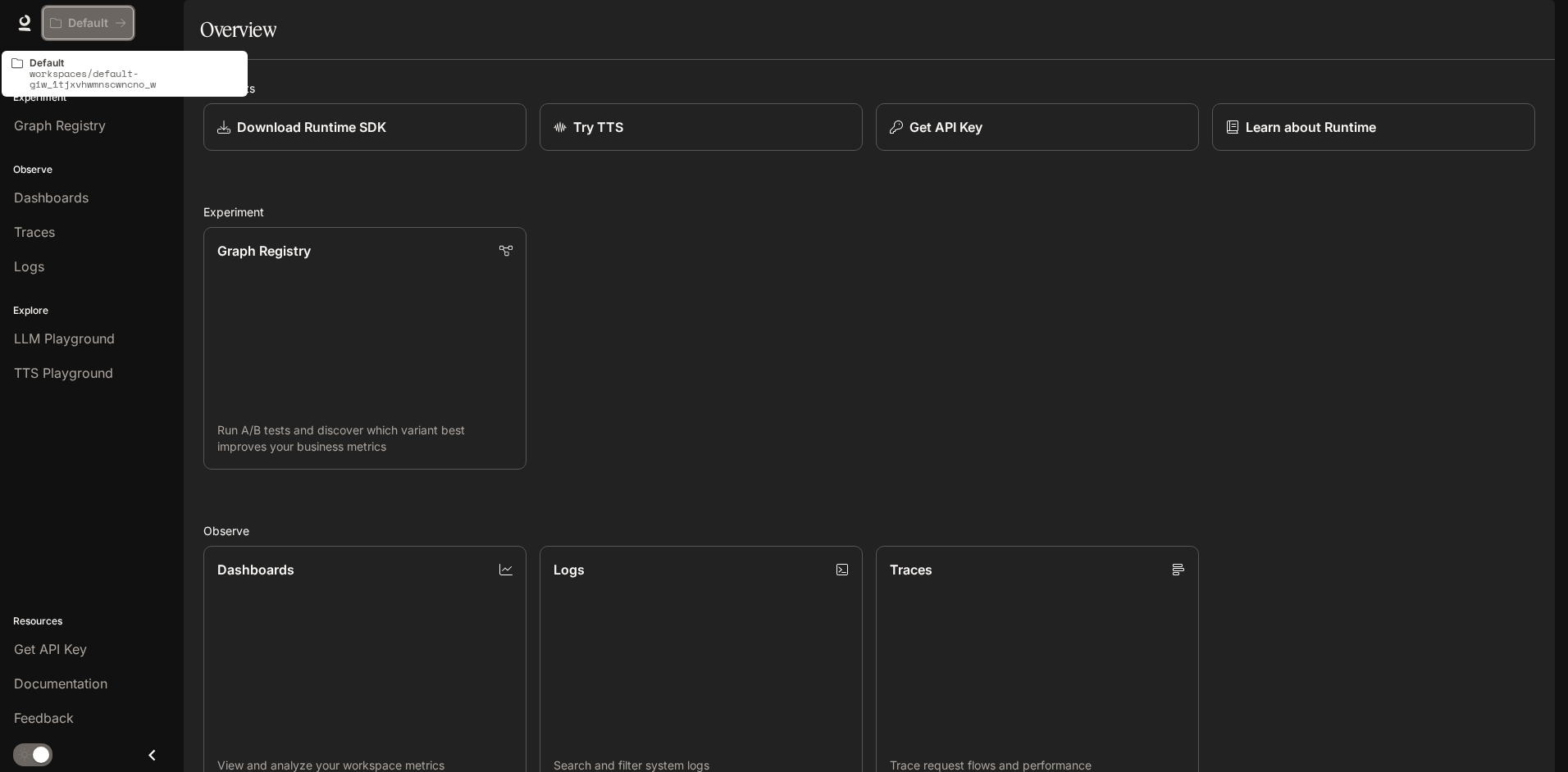
click at [103, 29] on p "Default" at bounding box center [88, 23] width 41 height 14
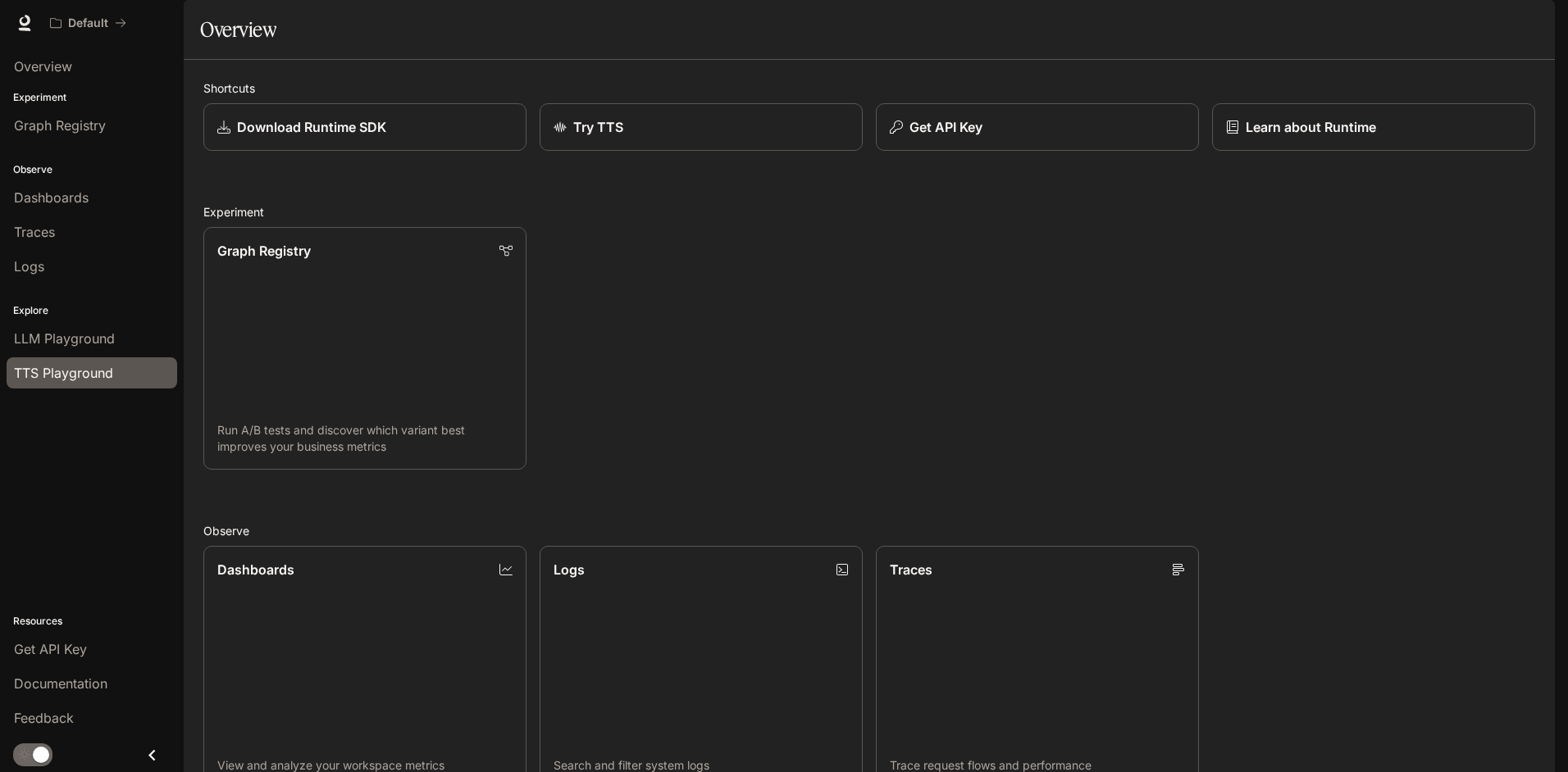
click at [45, 382] on span "TTS Playground" at bounding box center [63, 373] width 99 height 20
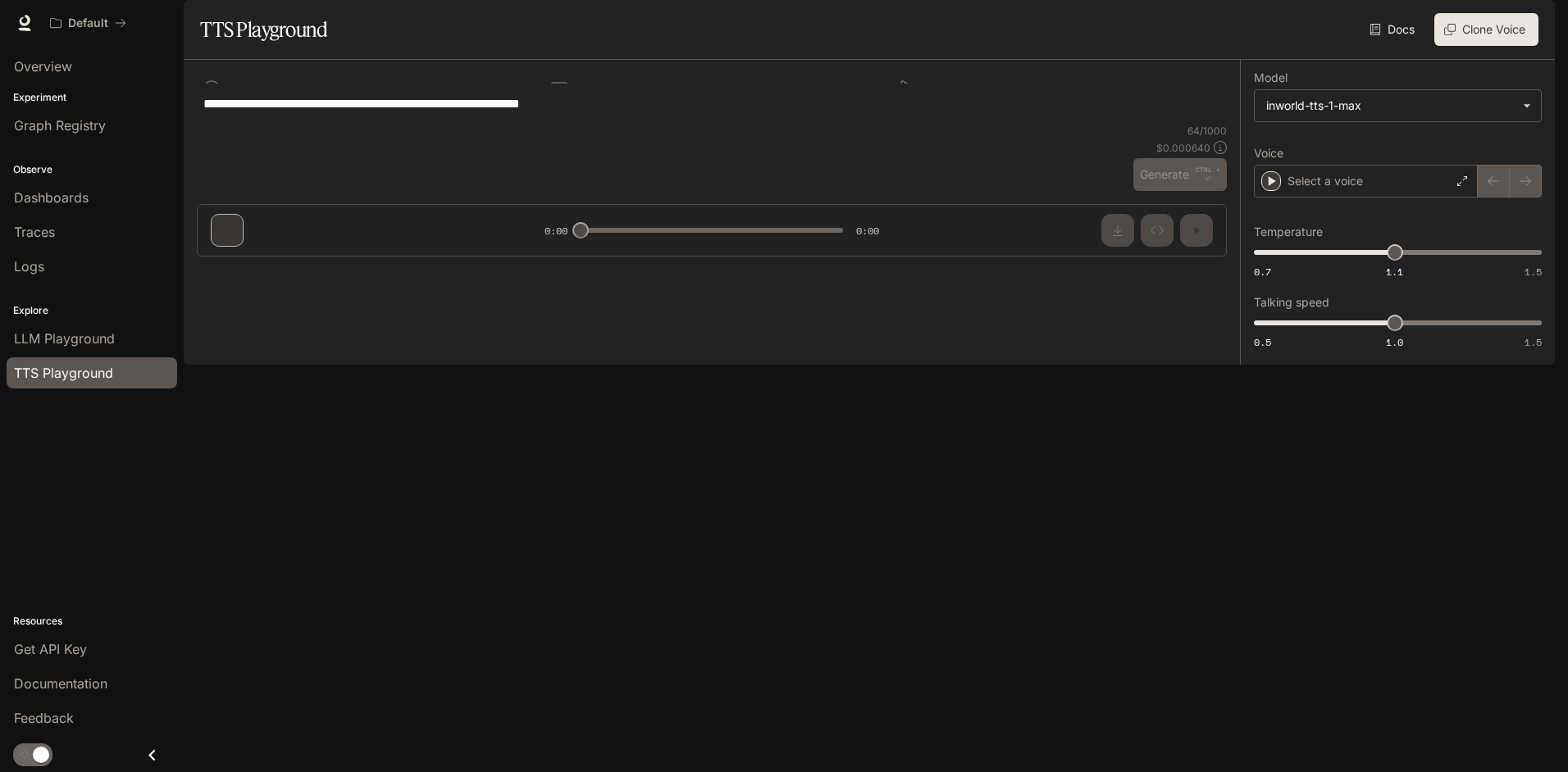
type textarea "**********"
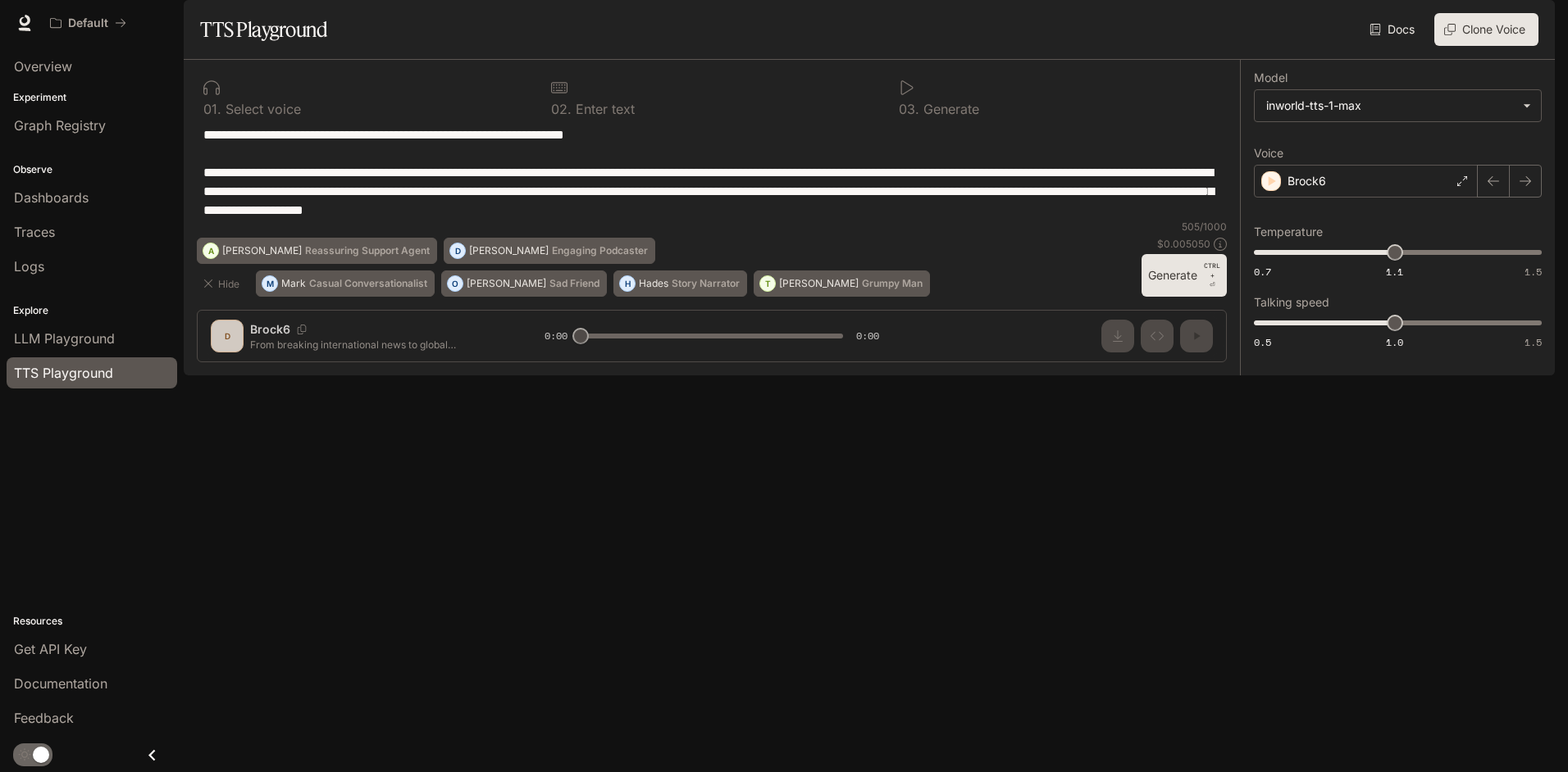
click at [1534, 26] on img "button" at bounding box center [1531, 23] width 23 height 23
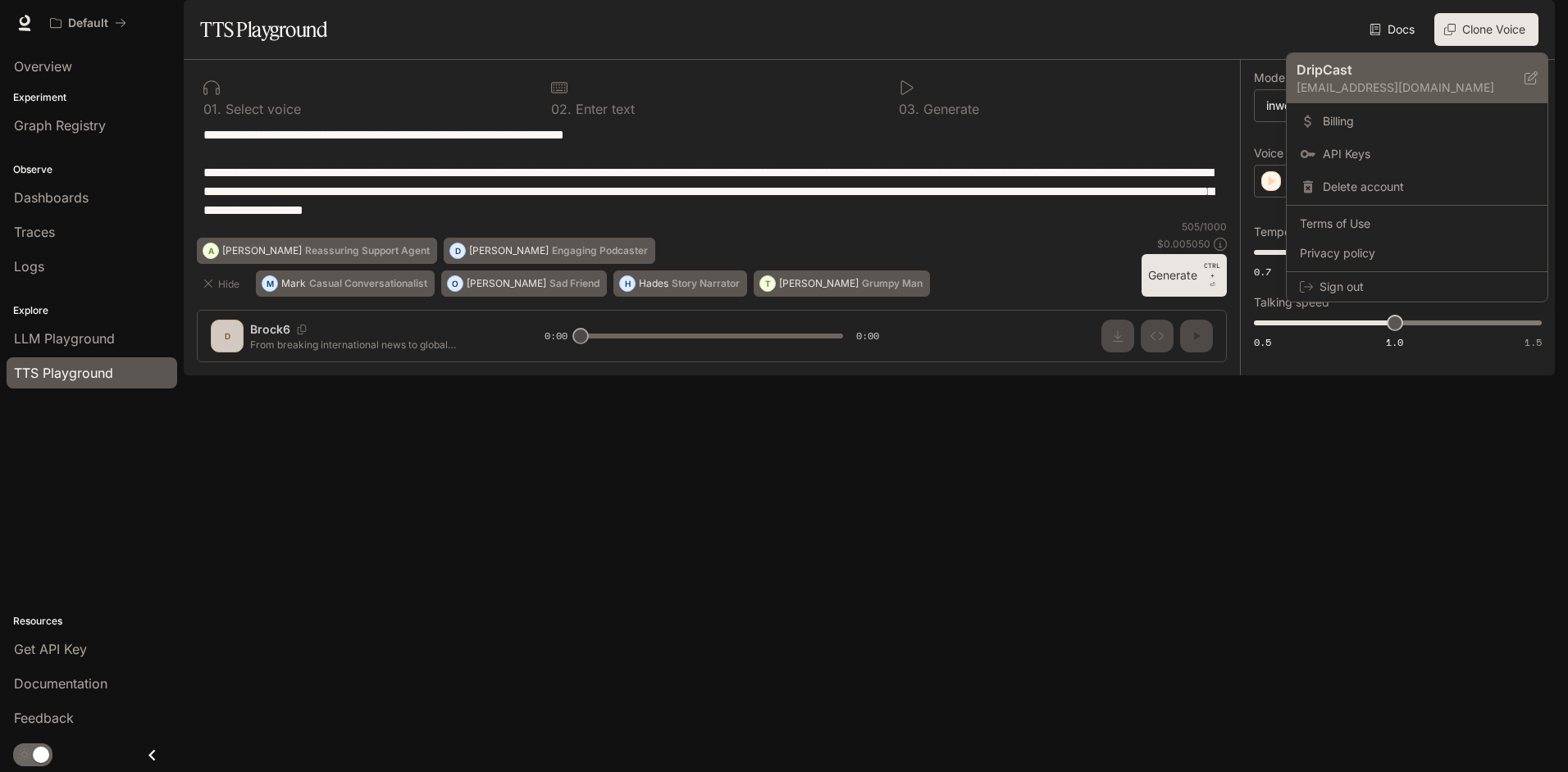
click at [1337, 86] on p "[EMAIL_ADDRESS][DOMAIN_NAME]" at bounding box center [1409, 87] width 228 height 16
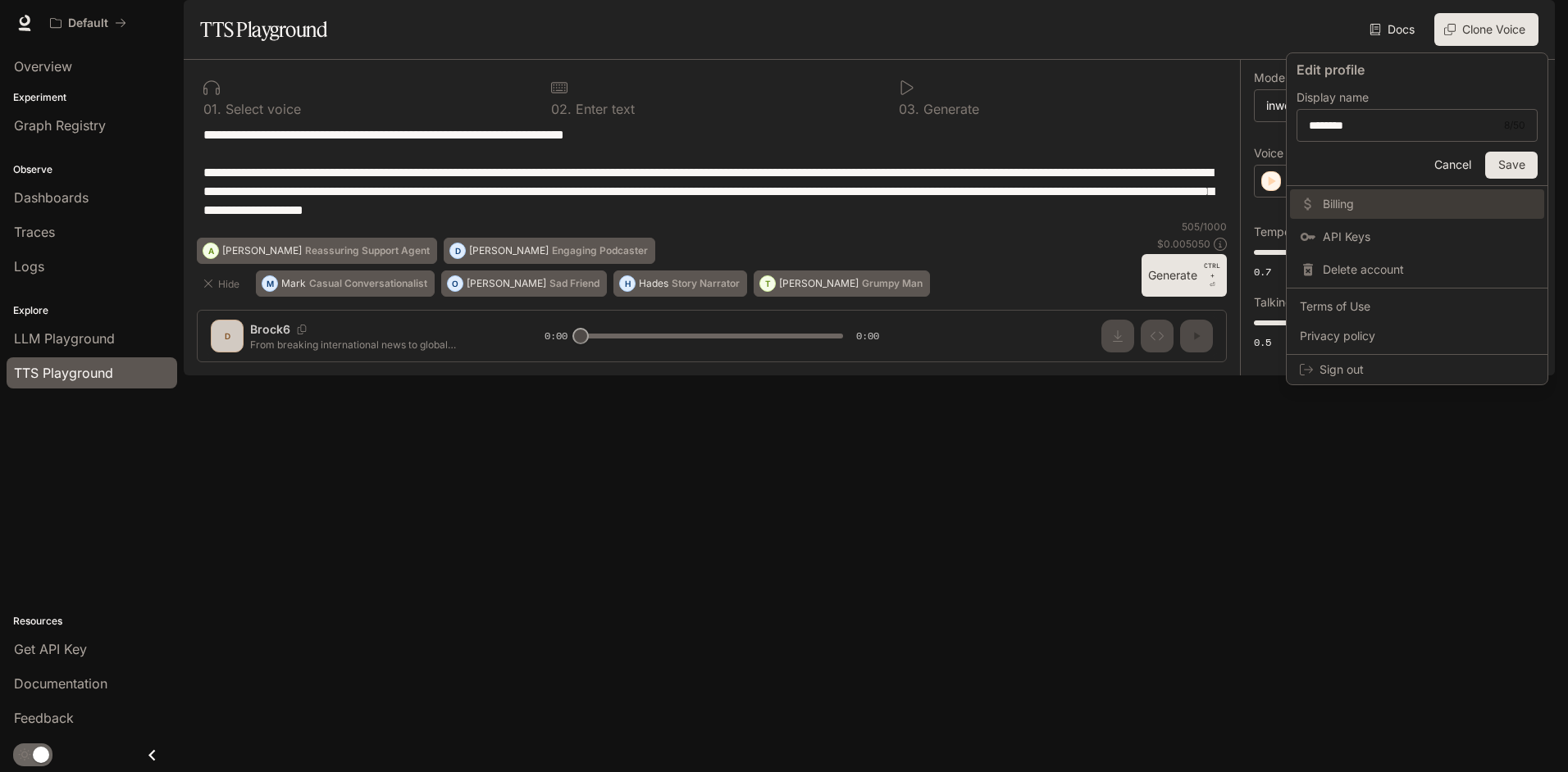
click at [1337, 202] on span "Billing" at bounding box center [1428, 204] width 211 height 16
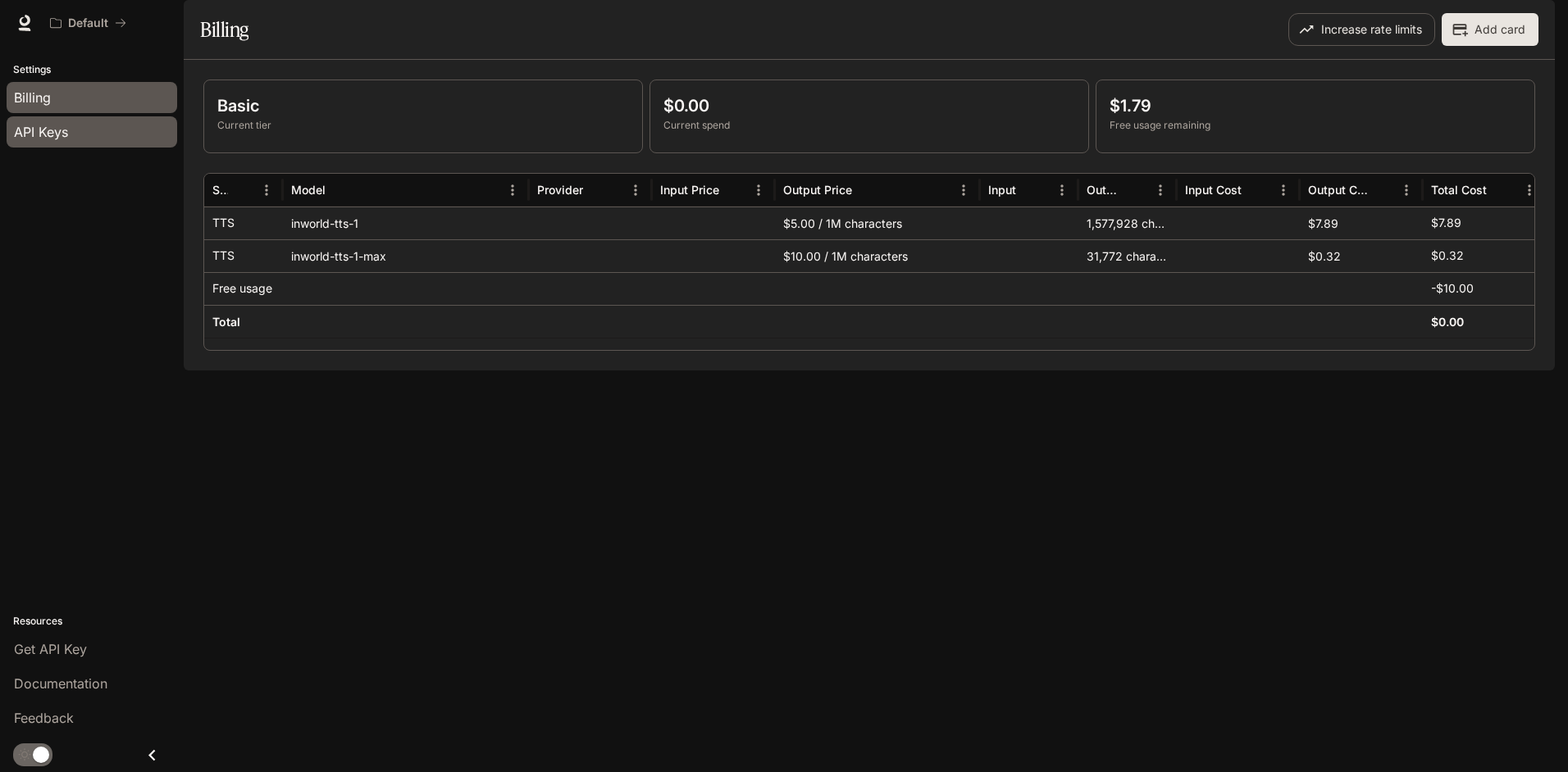
click at [54, 127] on span "API Keys" at bounding box center [41, 131] width 54 height 20
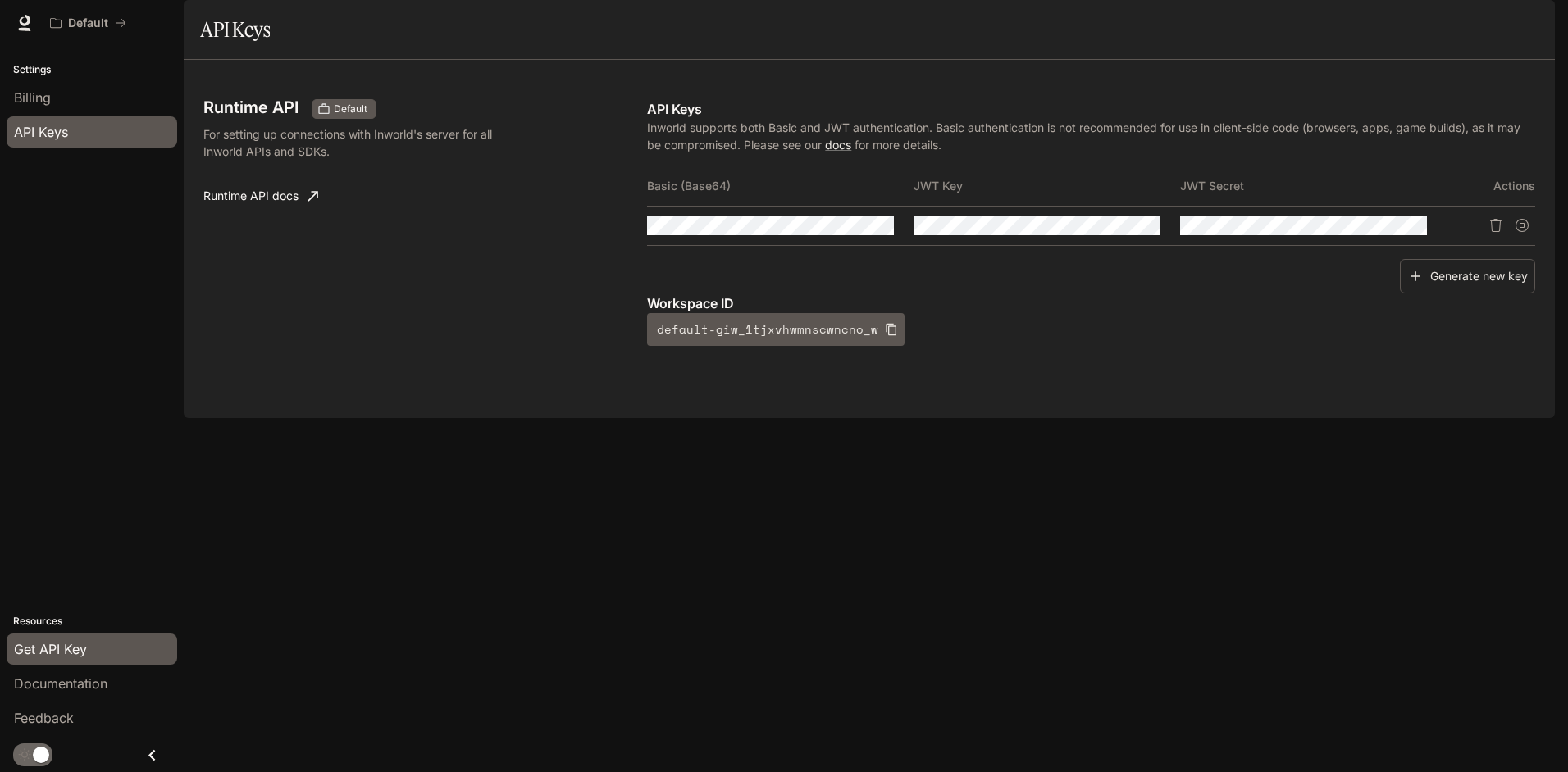
click at [366, 236] on div "Runtime API Default For setting up connections with Inworld's server for all In…" at bounding box center [425, 222] width 444 height 246
click at [25, 92] on span "Billing" at bounding box center [32, 97] width 37 height 20
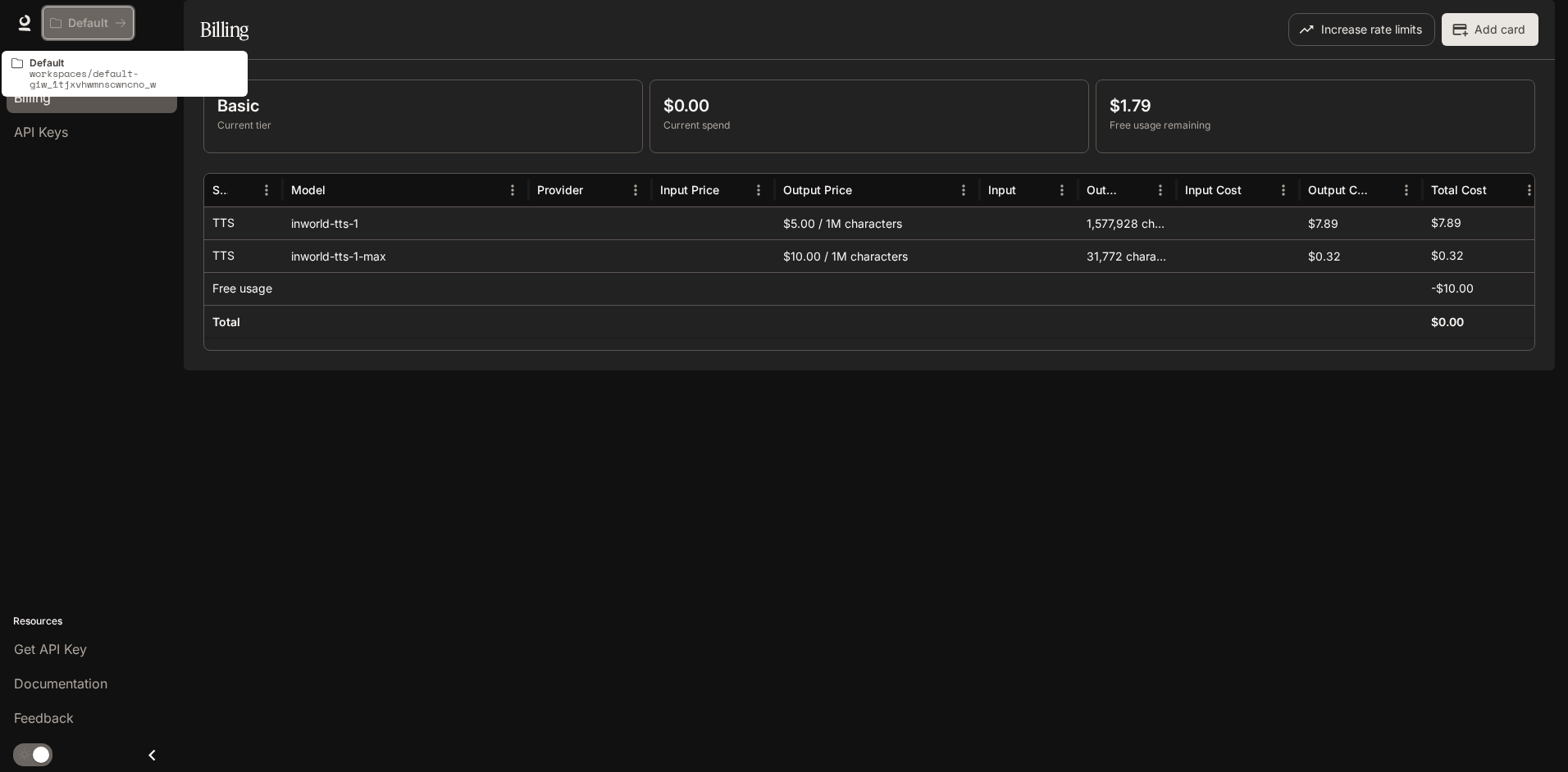
click at [91, 18] on p "Default" at bounding box center [88, 23] width 41 height 14
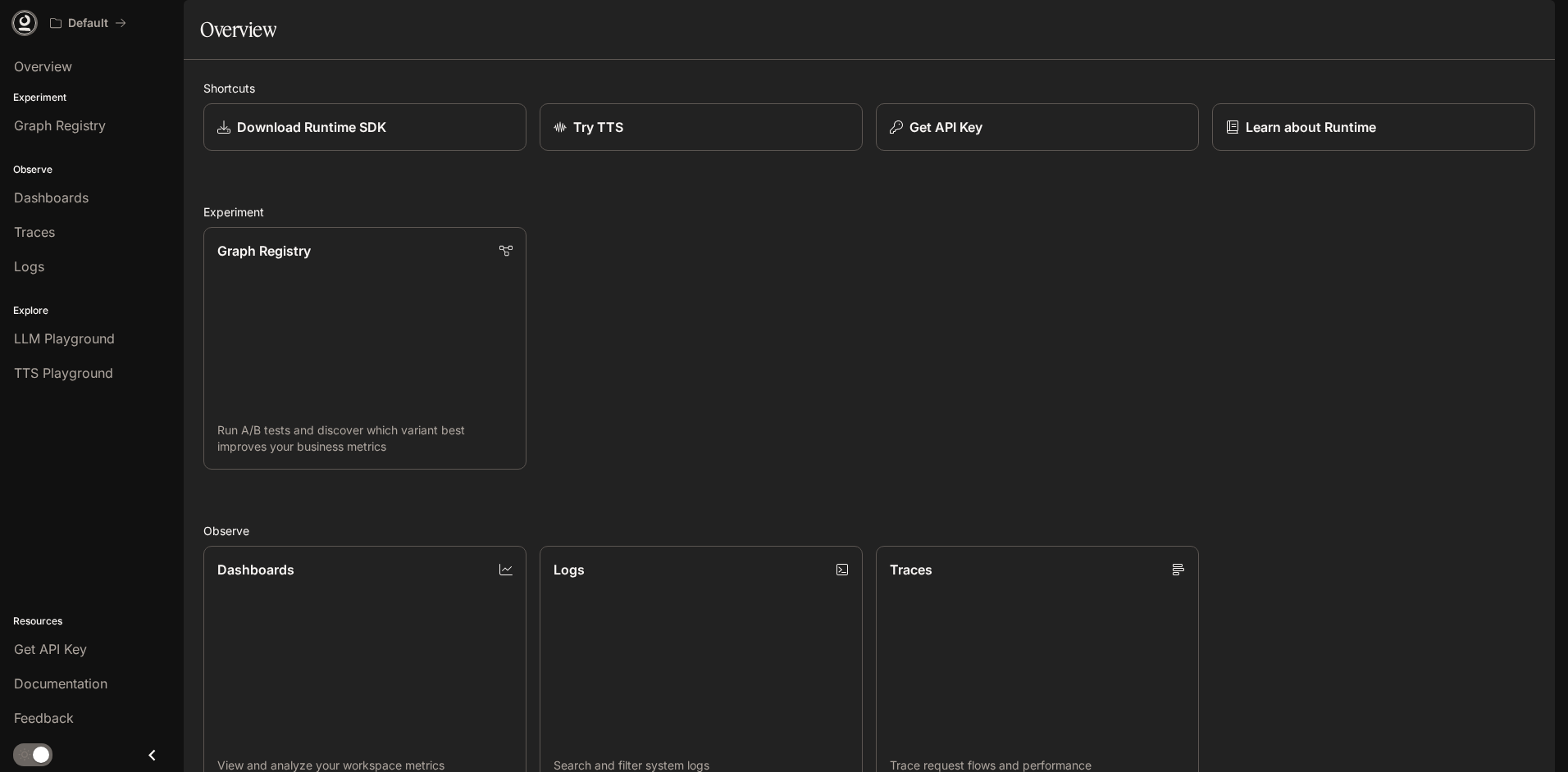
click at [34, 26] on link at bounding box center [25, 23] width 23 height 23
click at [1538, 18] on img "button" at bounding box center [1531, 23] width 23 height 23
click at [1158, 347] on div at bounding box center [784, 386] width 1568 height 772
